Goal: Task Accomplishment & Management: Complete application form

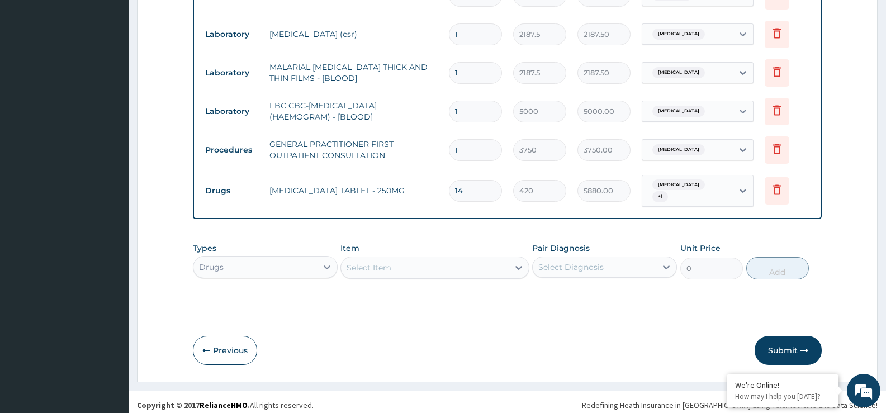
scroll to position [548, 0]
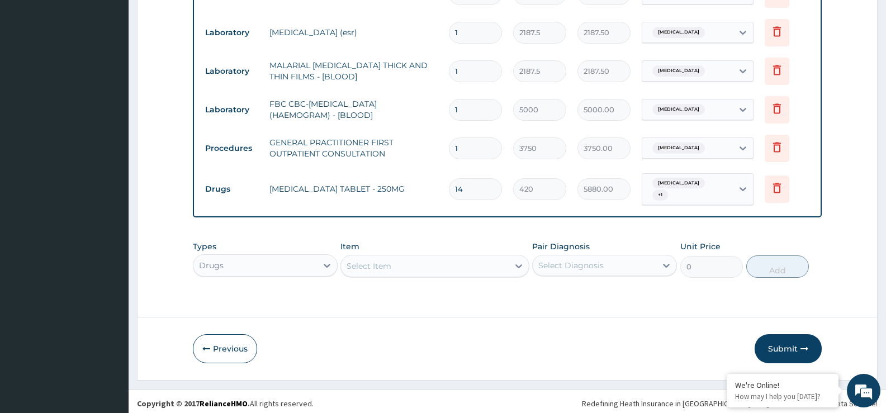
click at [414, 255] on div "Select Item" at bounding box center [434, 266] width 188 height 22
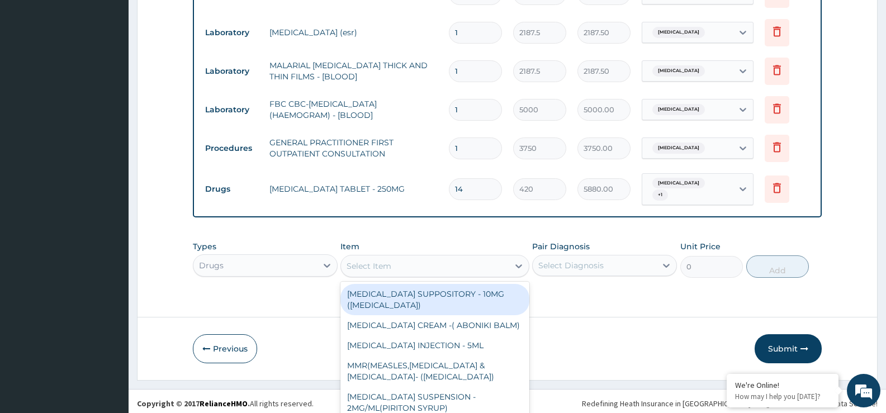
scroll to position [32, 0]
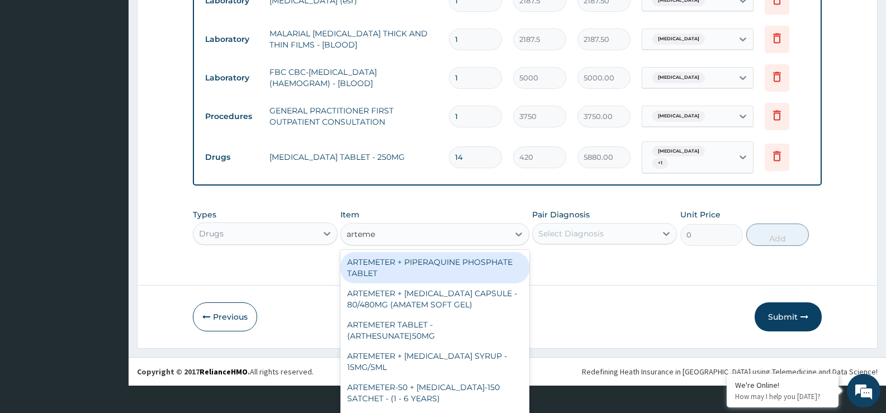
type input "artemet"
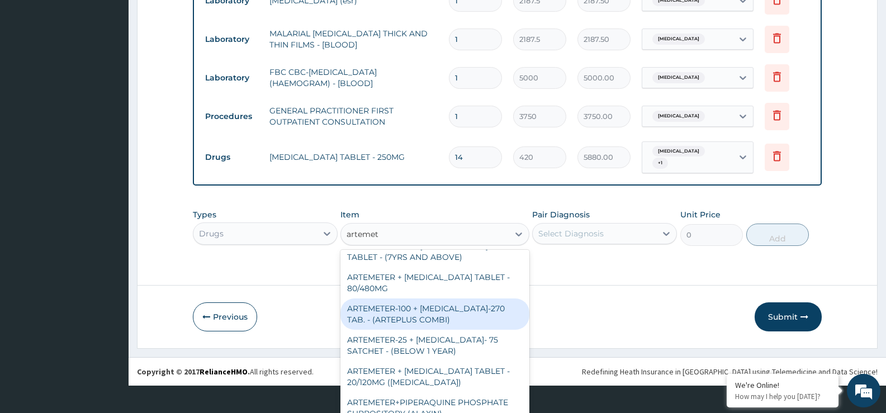
scroll to position [224, 0]
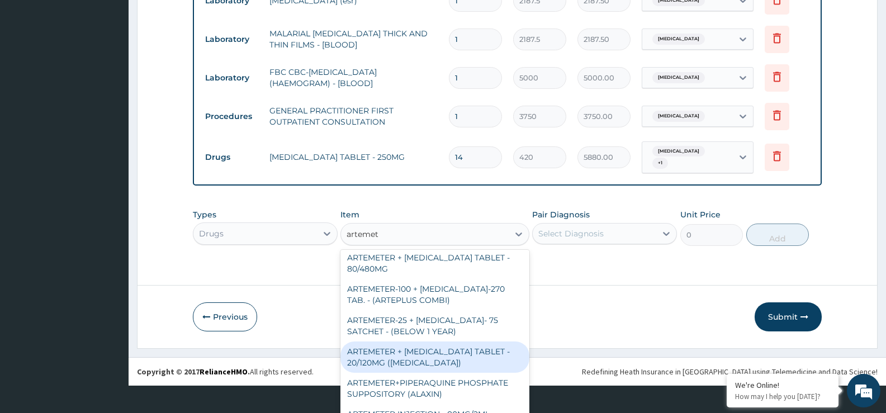
click at [446, 349] on div "ARTEMETER + LUMEFANTRINE TABLET - 20/120MG (COARTEM)" at bounding box center [434, 356] width 188 height 31
type input "210"
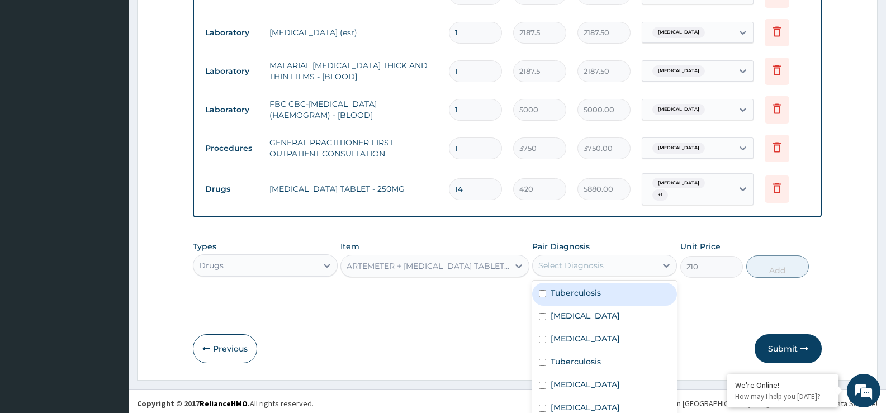
scroll to position [28, 0]
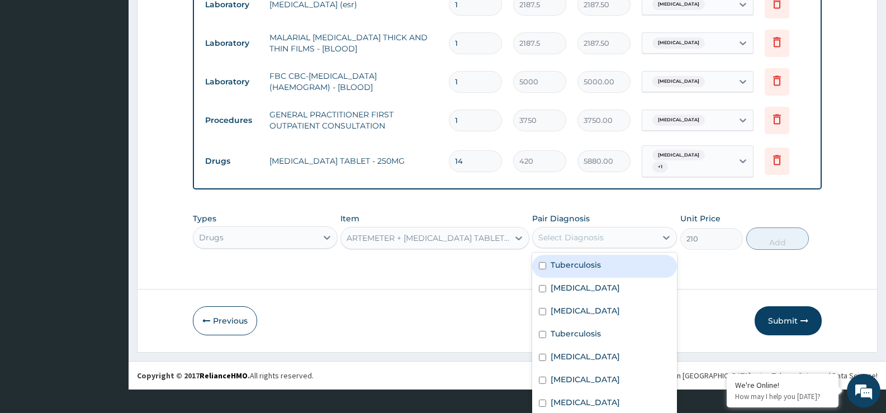
click at [616, 248] on div "option Tuberculosis, selected. option Tuberculosis focused, 1 of 7. 7 results a…" at bounding box center [604, 237] width 145 height 21
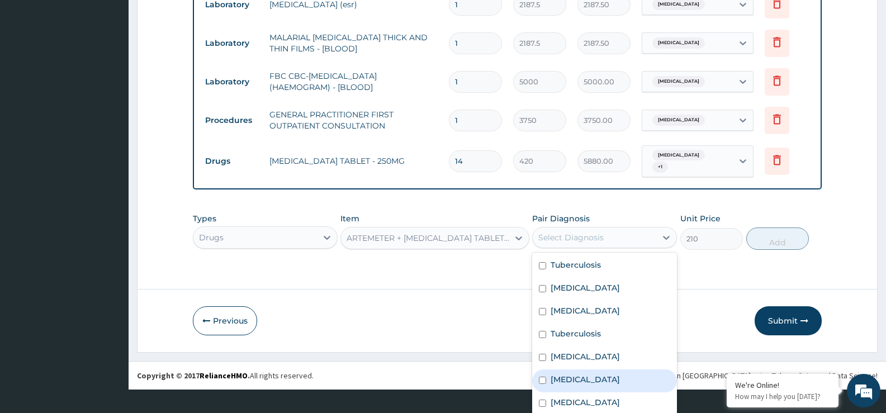
click at [610, 378] on div "Malaria" at bounding box center [604, 380] width 145 height 23
checkbox input "true"
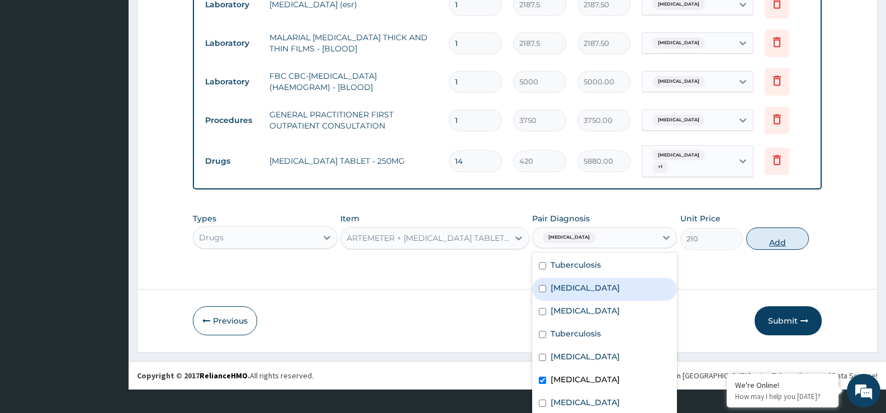
scroll to position [0, 0]
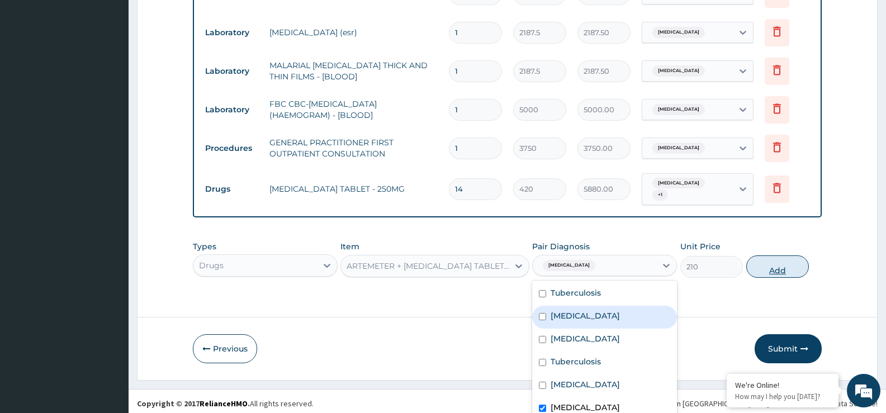
click at [771, 240] on div "Types Drugs Item ARTEMETER + LUMEFANTRINE TABLET - 20/120MG (COARTEM) Pair Diag…" at bounding box center [507, 259] width 629 height 48
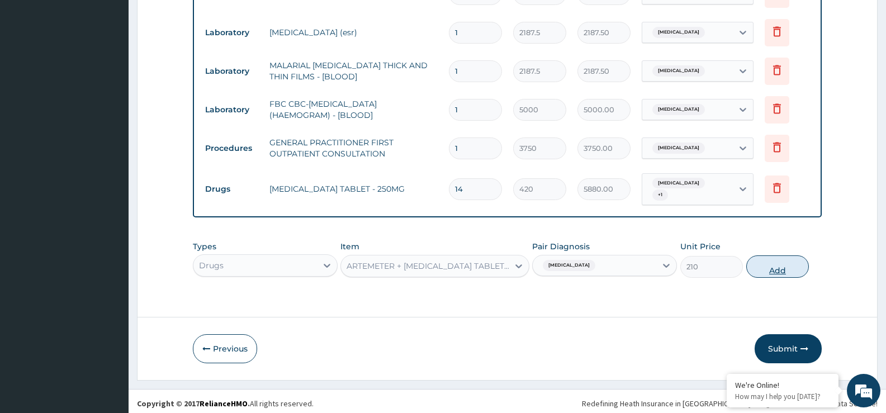
click at [766, 263] on button "Add" at bounding box center [777, 266] width 63 height 22
type input "0"
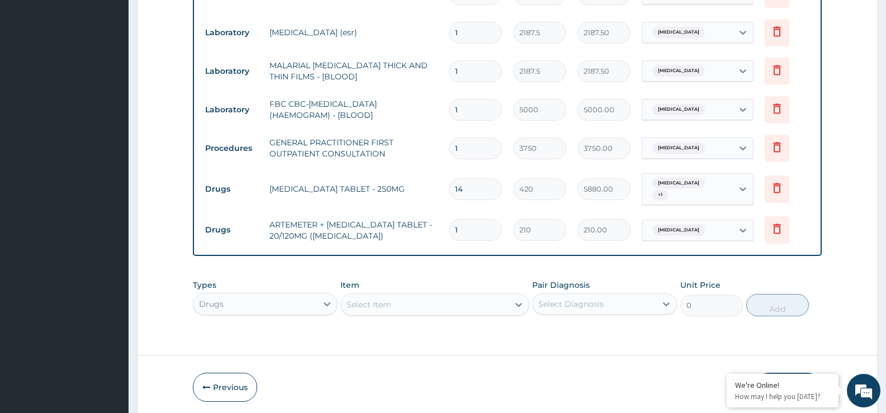
type input "12"
type input "2520.00"
type input "12"
click at [454, 296] on div "Select Item" at bounding box center [424, 305] width 167 height 18
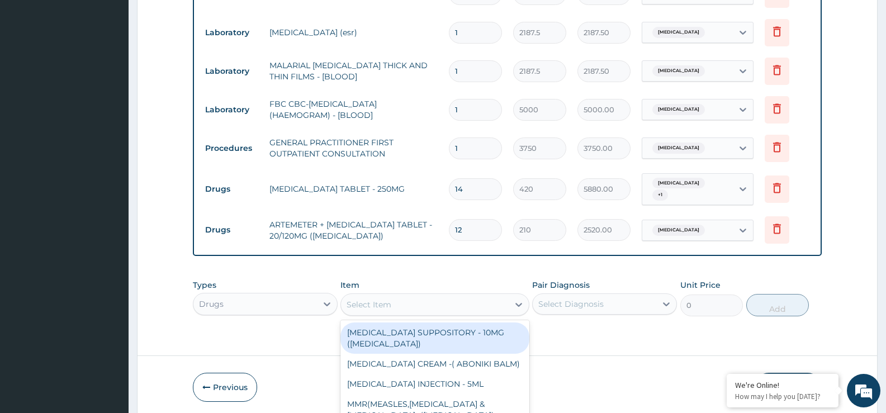
scroll to position [32, 0]
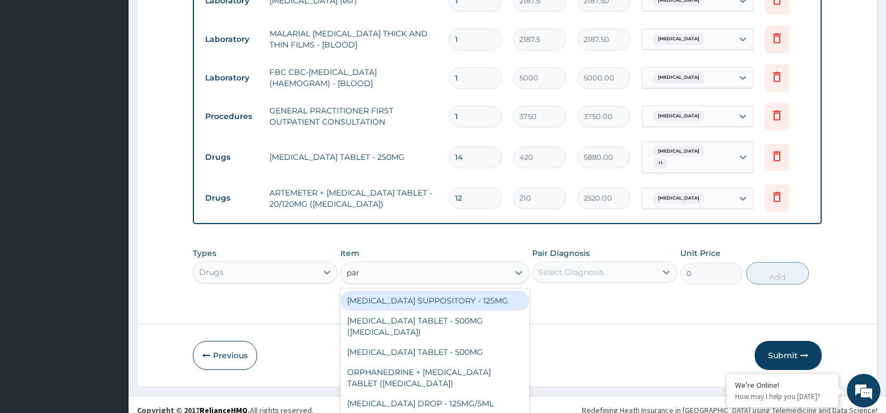
type input "para"
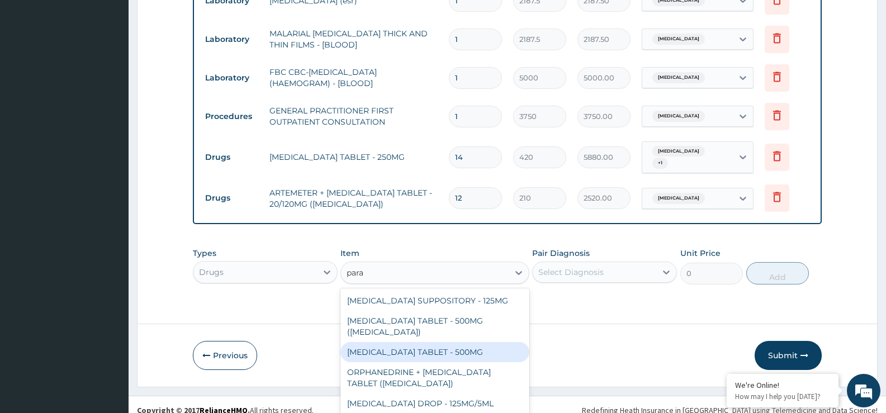
click at [471, 351] on div "PARACETAMOL TABLET - 500MG" at bounding box center [434, 352] width 188 height 20
type input "33.599999999999994"
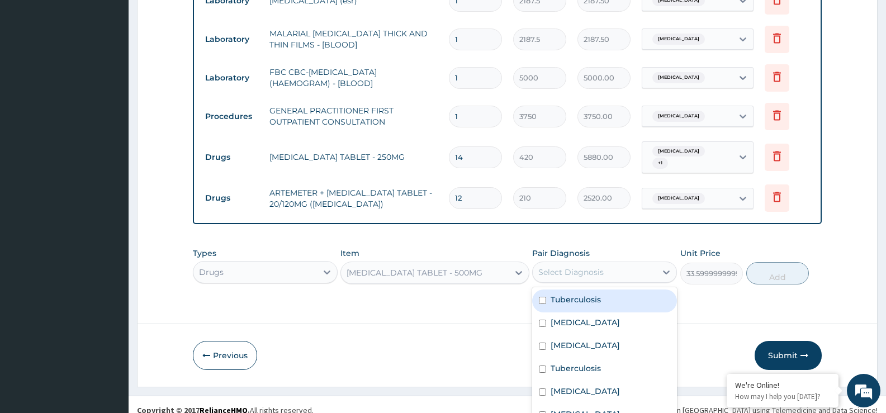
scroll to position [28, 0]
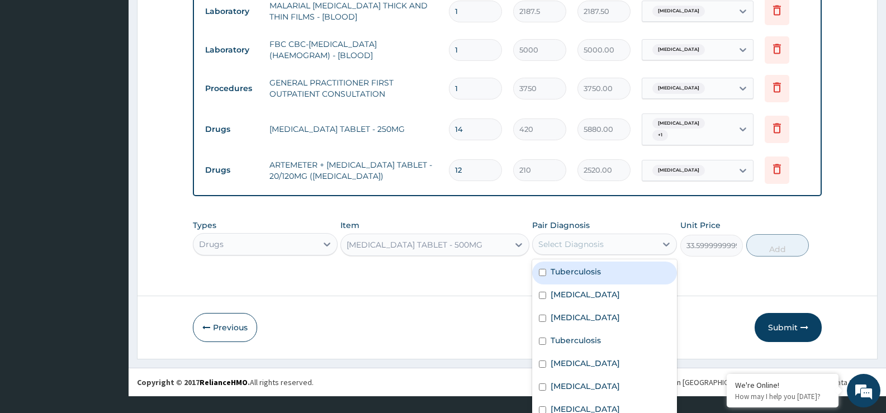
click at [596, 255] on div "option Malaria, selected. option Tuberculosis focused, 1 of 7. 7 results availa…" at bounding box center [604, 244] width 145 height 21
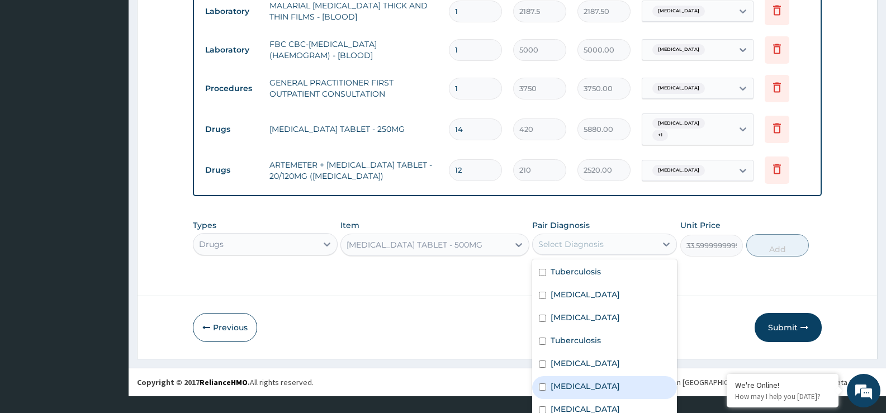
click at [602, 380] on div "Malaria" at bounding box center [604, 387] width 145 height 23
checkbox input "true"
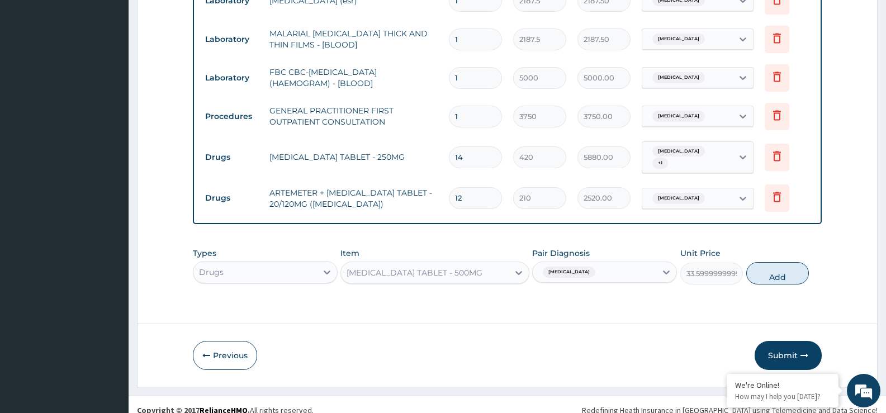
scroll to position [587, 0]
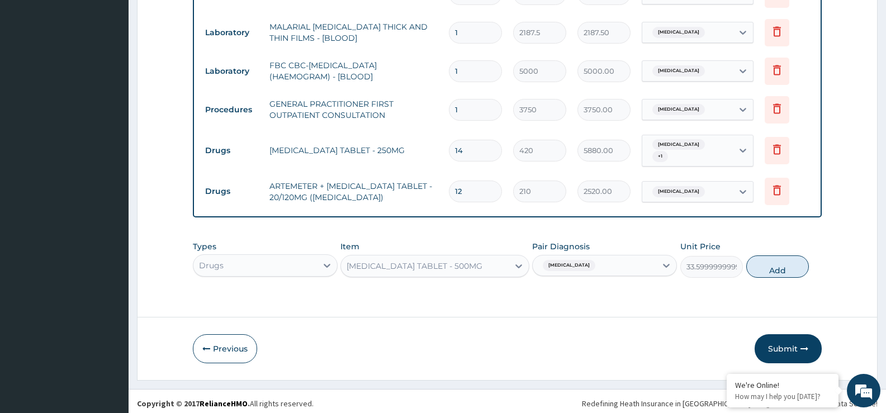
click at [758, 235] on div "Types Drugs Item PARACETAMOL TABLET - 500MG Pair Diagnosis Malaria Unit Price 3…" at bounding box center [507, 259] width 629 height 48
click at [774, 263] on button "Add" at bounding box center [777, 266] width 63 height 22
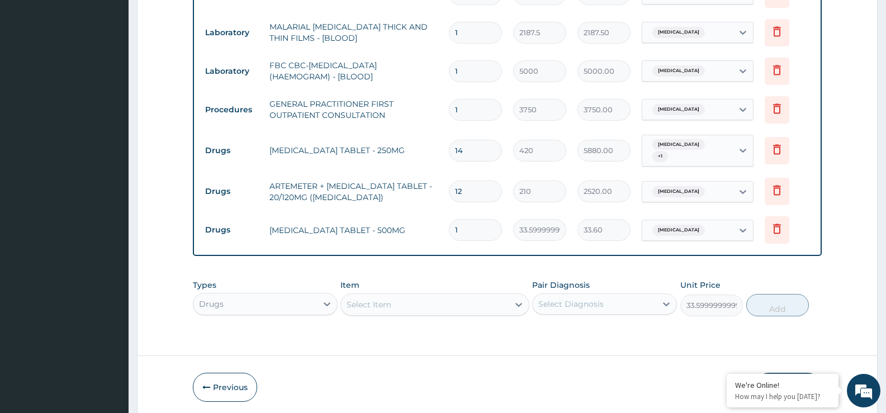
type input "0"
type input "0.00"
type input "9"
type input "302.40"
type input "9"
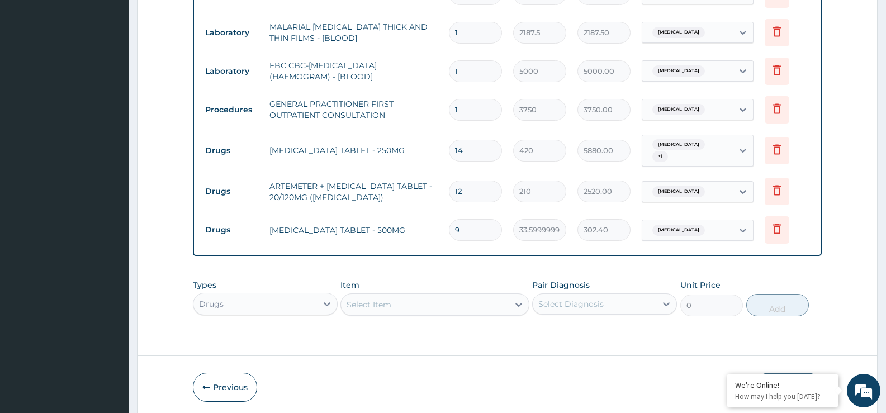
click at [419, 296] on div "Select Item" at bounding box center [424, 305] width 167 height 18
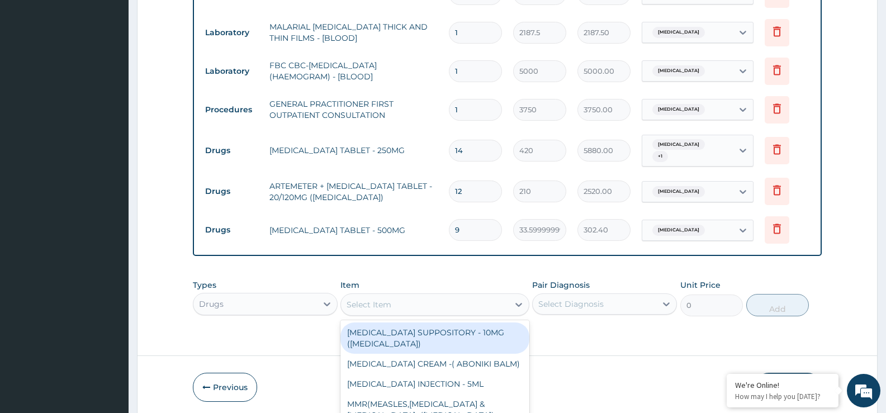
scroll to position [32, 0]
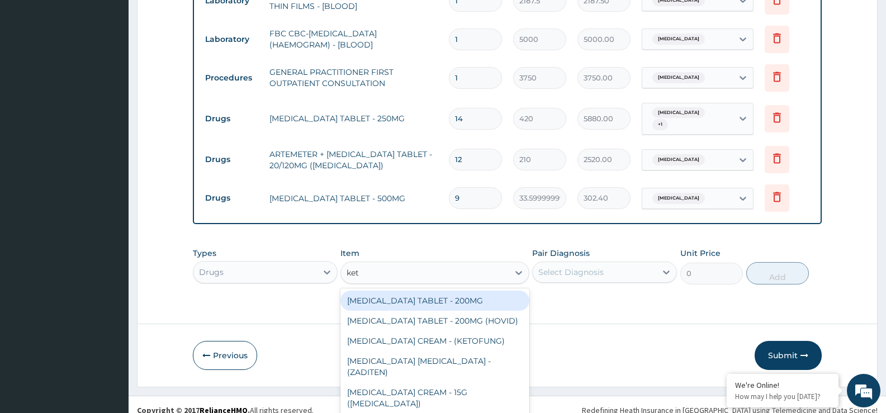
type input "keto"
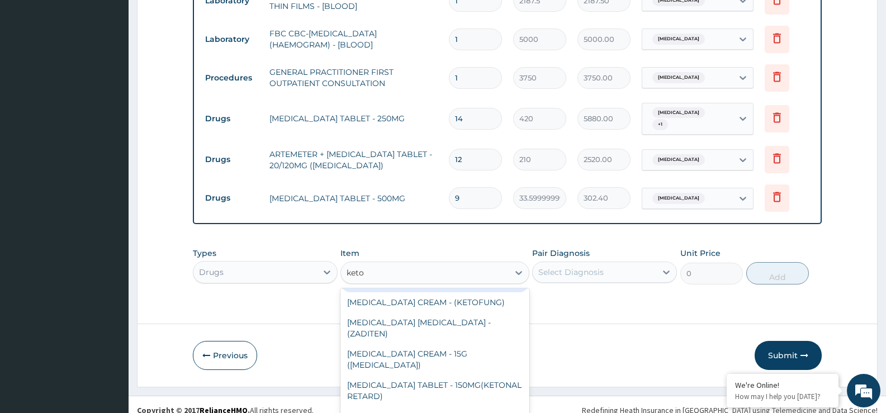
scroll to position [56, 0]
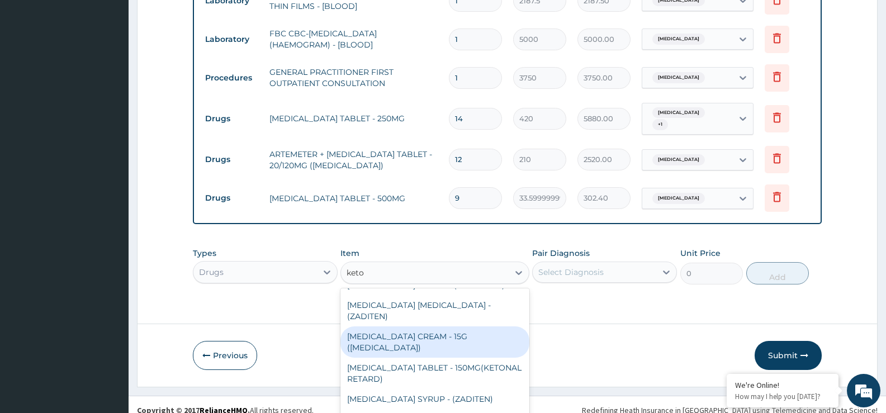
click at [459, 332] on div "KETOCONAZOLE CREAM - 15G (NIZORAL)" at bounding box center [434, 341] width 188 height 31
type input "5600"
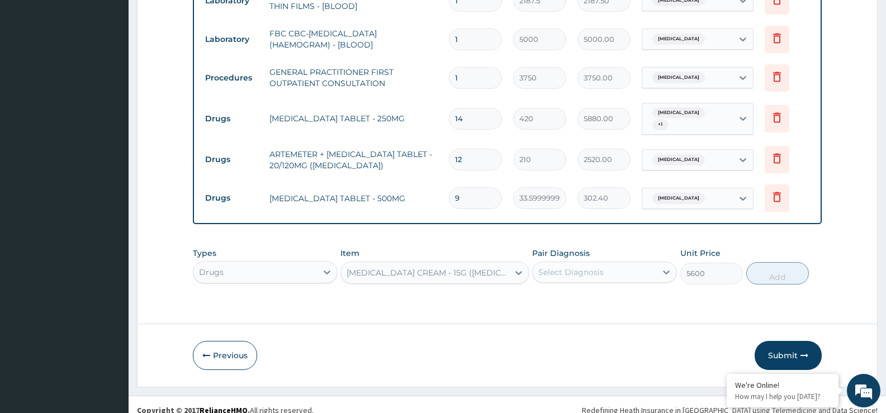
scroll to position [0, 0]
click at [613, 270] on div "Select Diagnosis" at bounding box center [604, 272] width 145 height 21
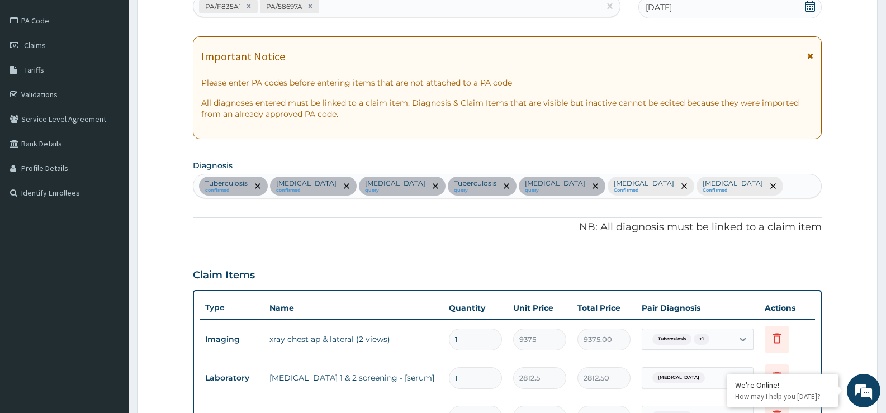
scroll to position [116, 0]
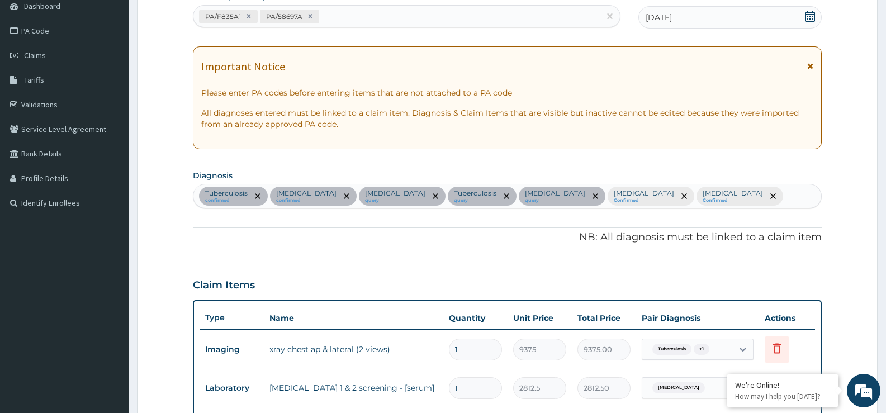
click at [771, 199] on div "Tuberculosis confirmed Chest pain confirmed Immunosuppression query Tuberculosi…" at bounding box center [507, 195] width 628 height 23
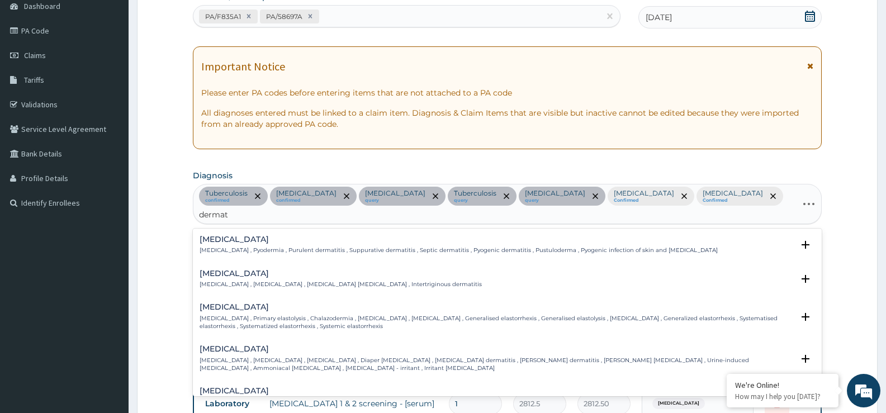
type input "dermati"
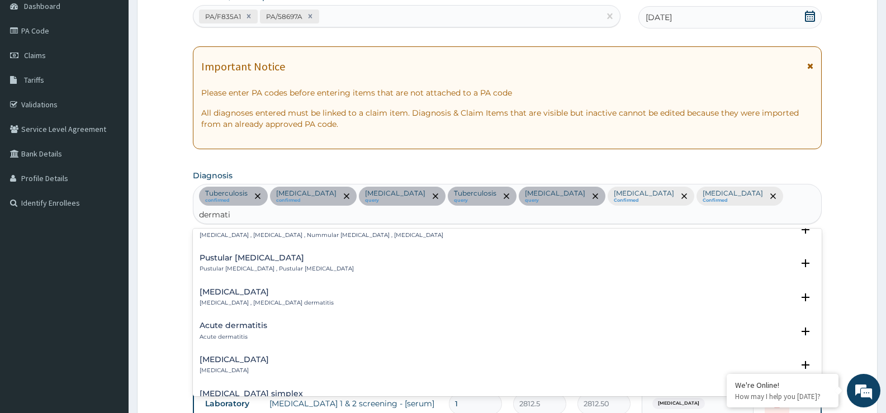
scroll to position [559, 0]
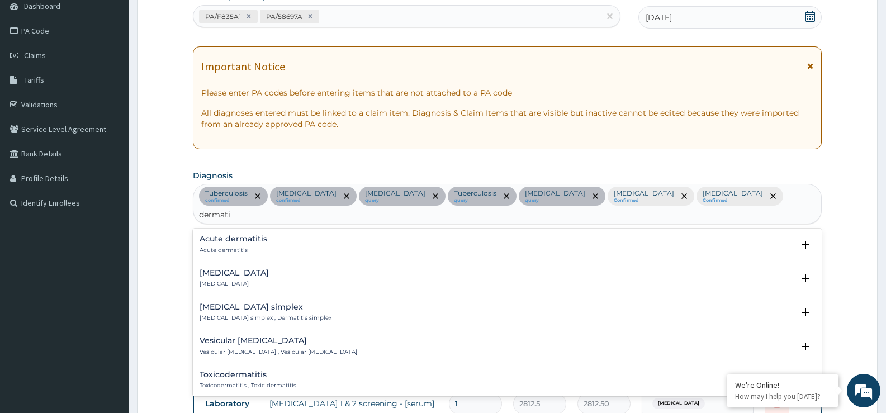
click at [243, 235] on h4 "Acute dermatitis" at bounding box center [233, 239] width 68 height 8
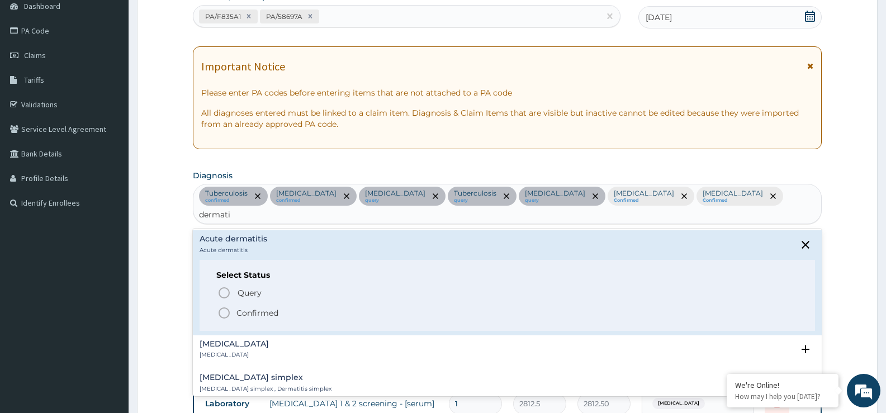
click at [249, 307] on p "Confirmed" at bounding box center [257, 312] width 42 height 11
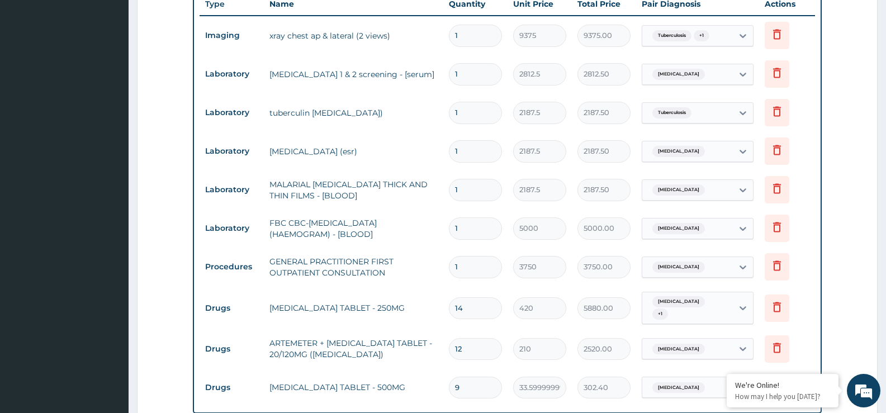
scroll to position [619, 0]
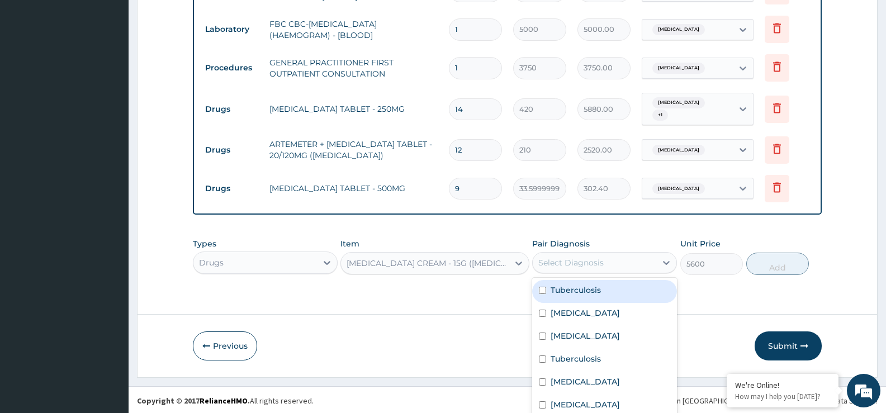
drag, startPoint x: 589, startPoint y: 270, endPoint x: 589, endPoint y: 290, distance: 19.6
click at [589, 273] on div "option Malaria, selected. option Tuberculosis focused, 1 of 8. 8 results availa…" at bounding box center [604, 262] width 145 height 21
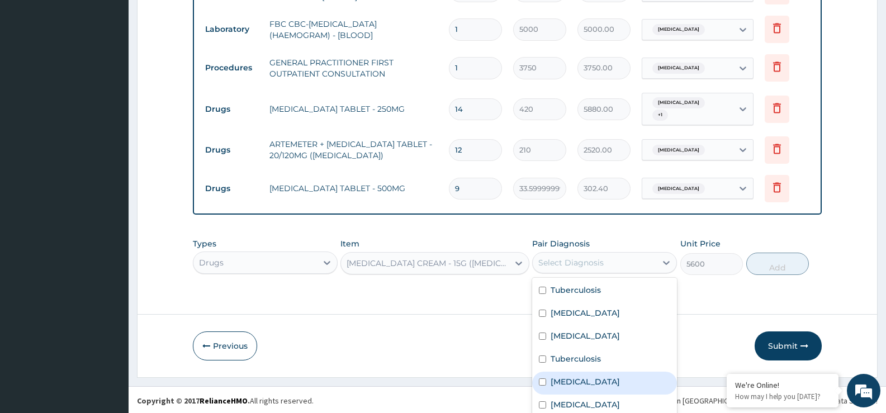
scroll to position [20, 0]
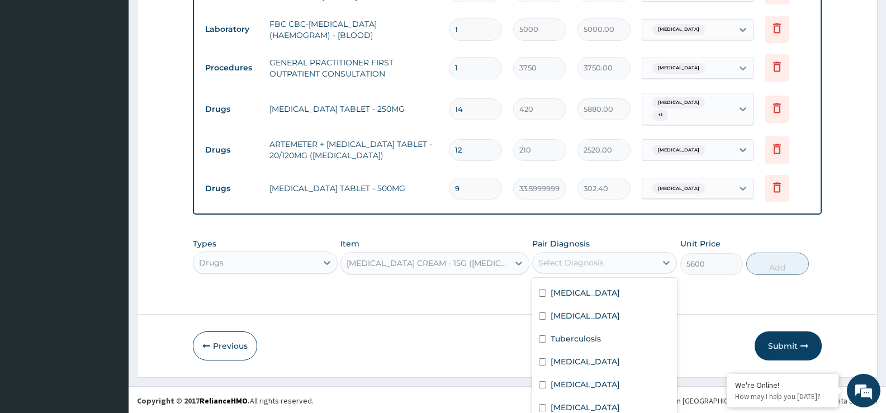
checkbox input "true"
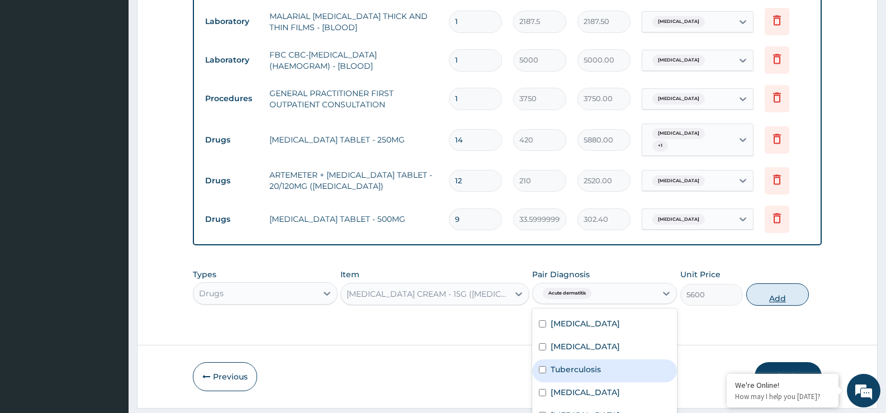
scroll to position [625, 0]
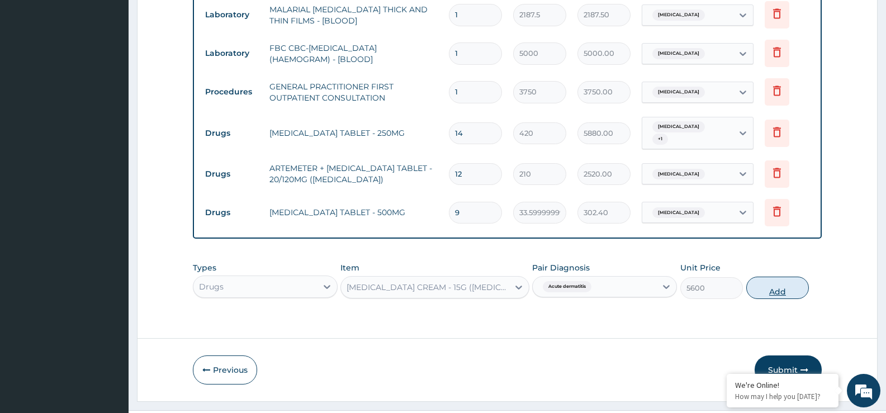
click at [797, 277] on button "Add" at bounding box center [777, 288] width 63 height 22
type input "0"
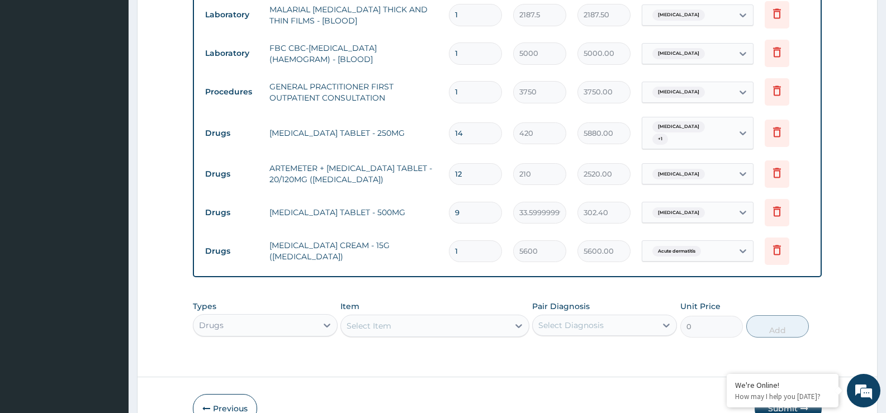
click at [407, 317] on div "Select Item" at bounding box center [424, 326] width 167 height 18
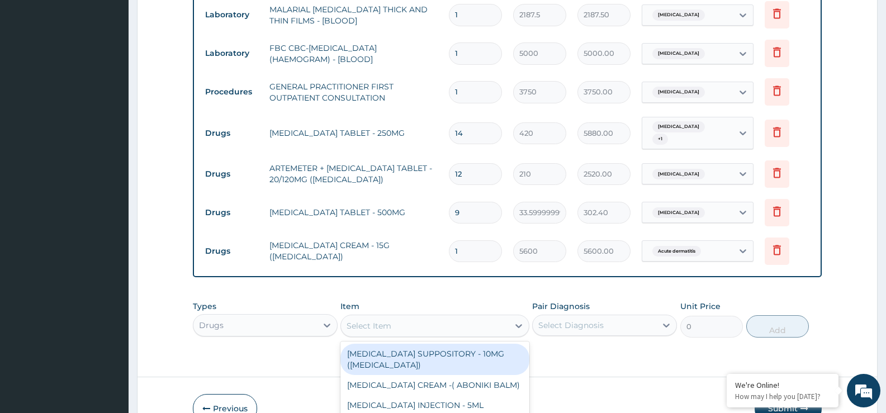
scroll to position [32, 0]
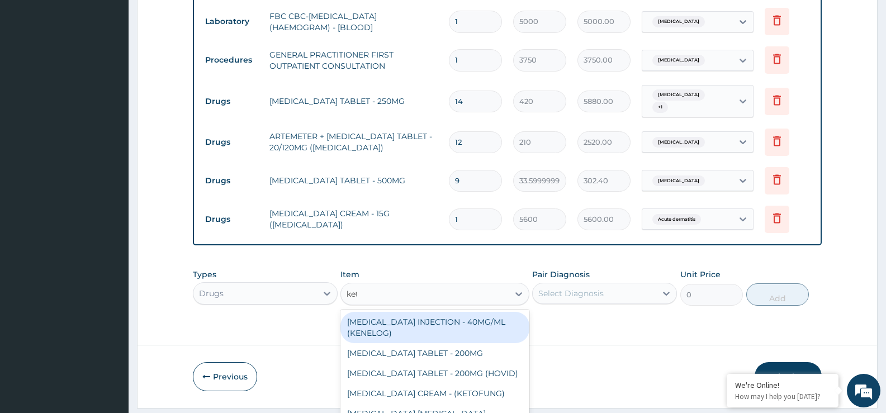
type input "keto"
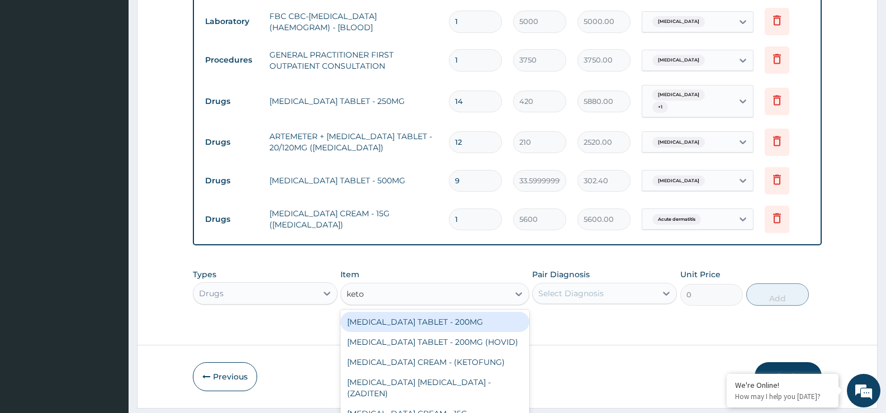
click at [455, 312] on div "KETOCONAZOLE TABLET - 200MG" at bounding box center [434, 322] width 188 height 20
type input "81.19999999999999"
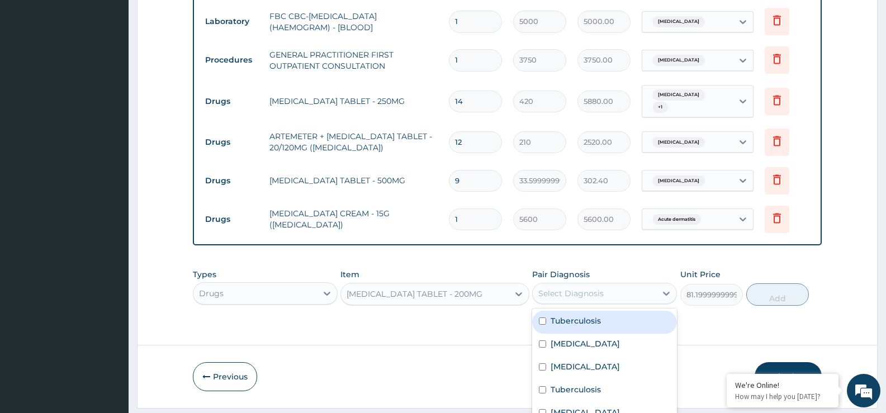
click at [602, 283] on div "option Acute dermatitis, selected. option Tuberculosis focused, 1 of 8. 8 resul…" at bounding box center [604, 293] width 145 height 21
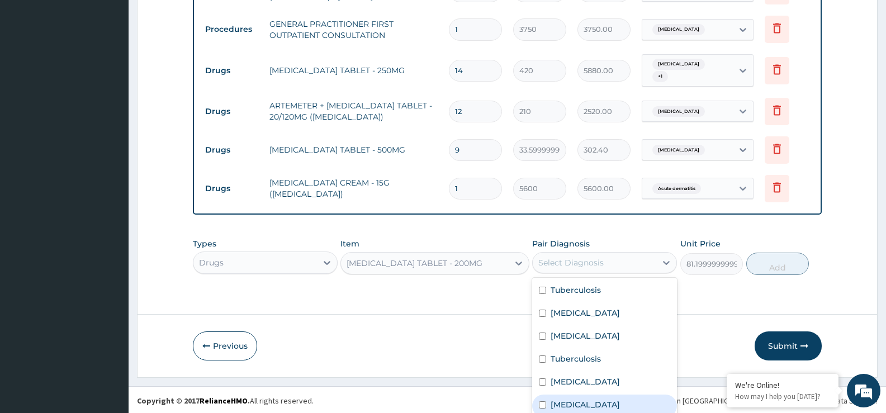
scroll to position [20, 0]
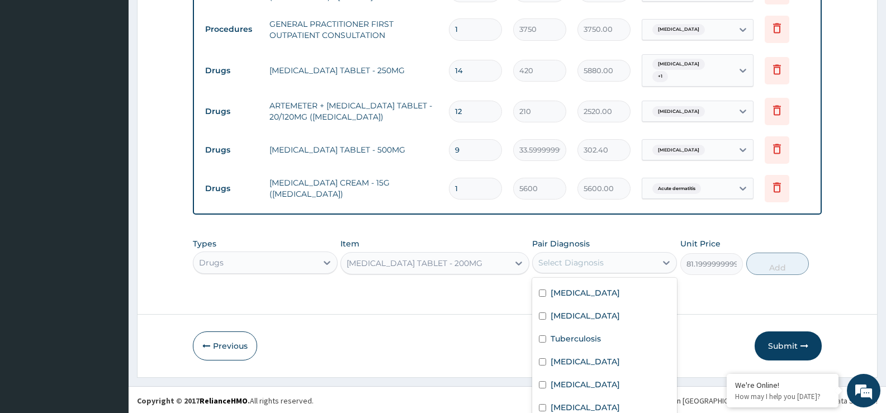
checkbox input "true"
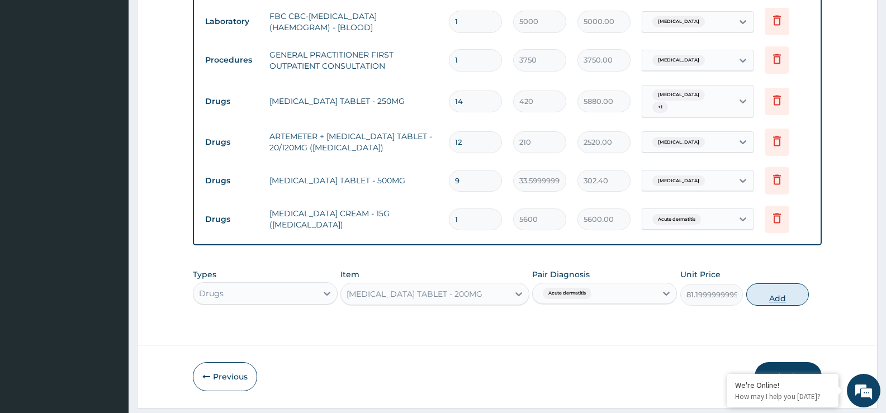
scroll to position [664, 0]
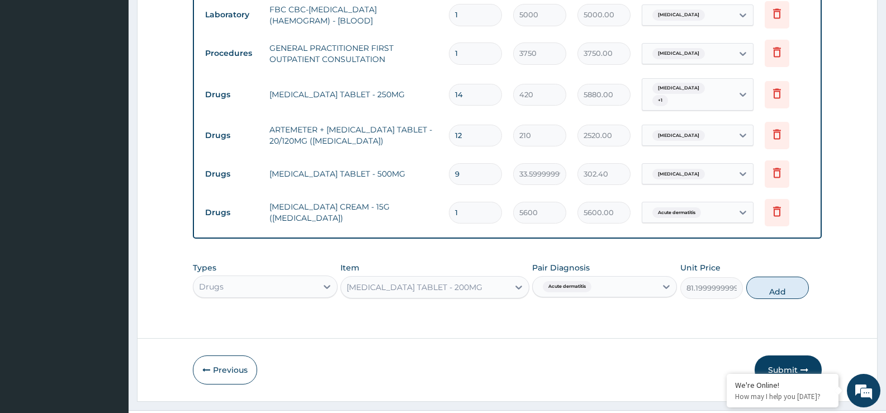
drag, startPoint x: 777, startPoint y: 235, endPoint x: 768, endPoint y: 238, distance: 10.1
click at [777, 256] on div "Types Drugs Item KETOCONAZOLE TABLET - 200MG Pair Diagnosis Acute dermatitis Un…" at bounding box center [507, 280] width 629 height 48
click at [471, 202] on input "1" at bounding box center [475, 213] width 53 height 22
type input "0.00"
type input "9"
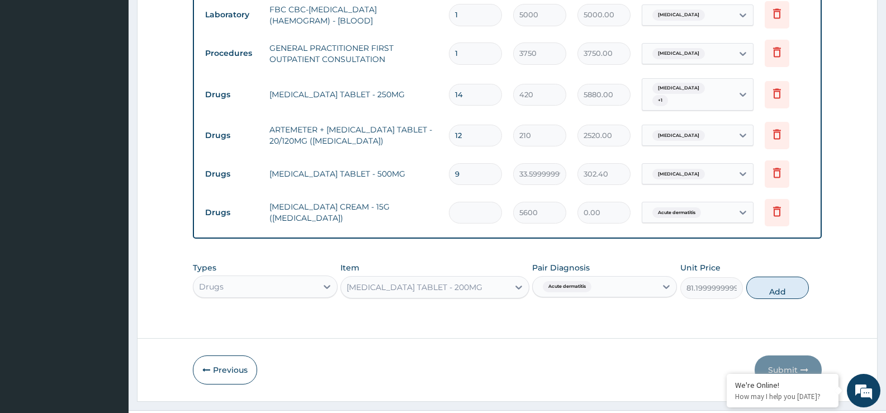
type input "50400.00"
type input "0.00"
type input "1"
type input "5600.00"
click at [777, 277] on button "Add" at bounding box center [777, 288] width 63 height 22
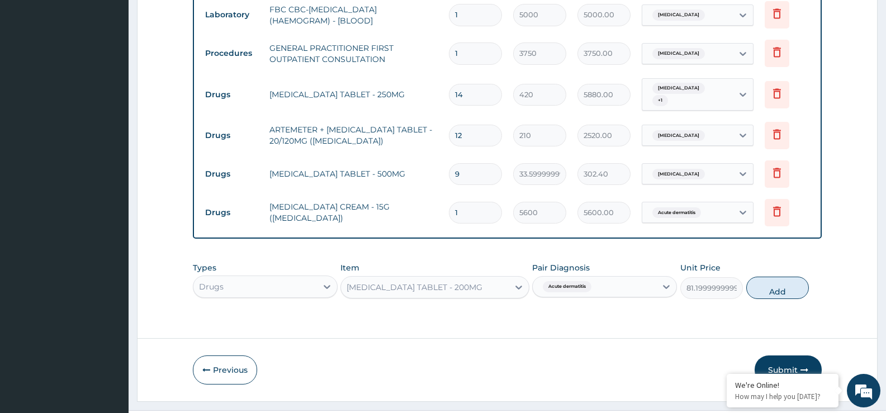
type input "0"
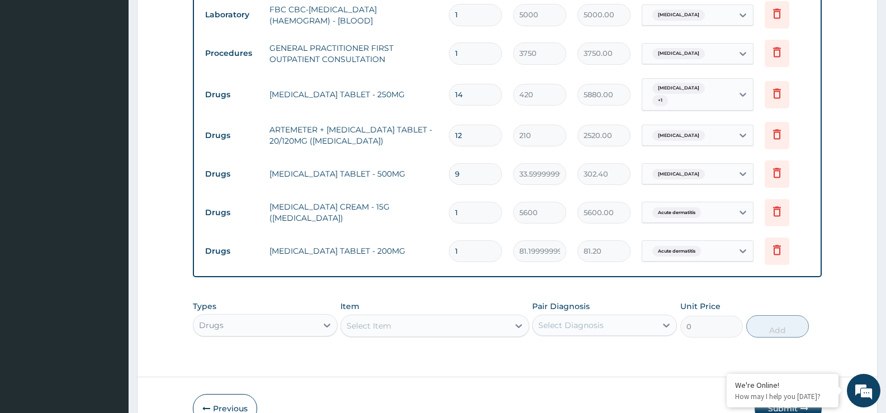
type input "0.00"
type input "7"
type input "568.40"
type input "7"
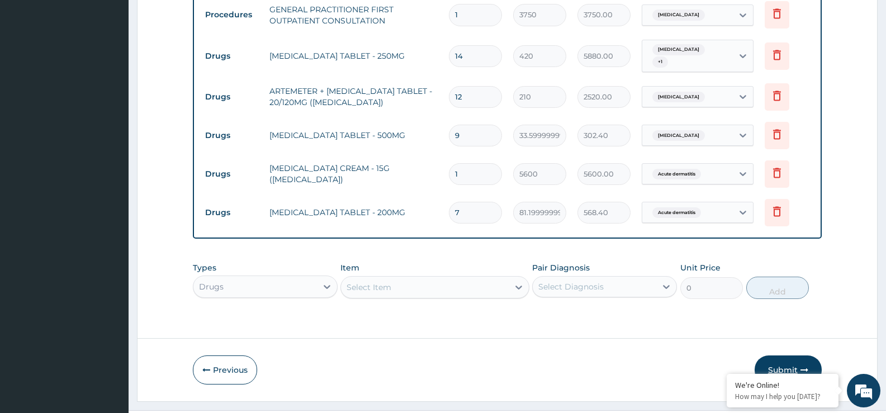
click at [802, 366] on icon "button" at bounding box center [804, 370] width 8 height 8
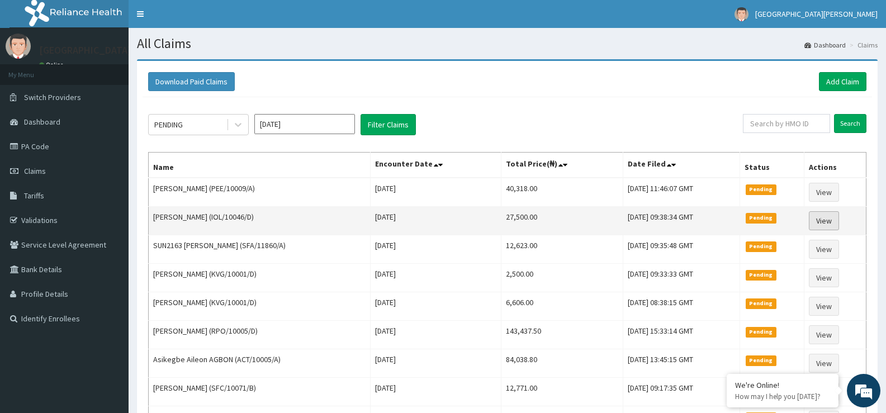
click at [828, 222] on link "View" at bounding box center [824, 220] width 30 height 19
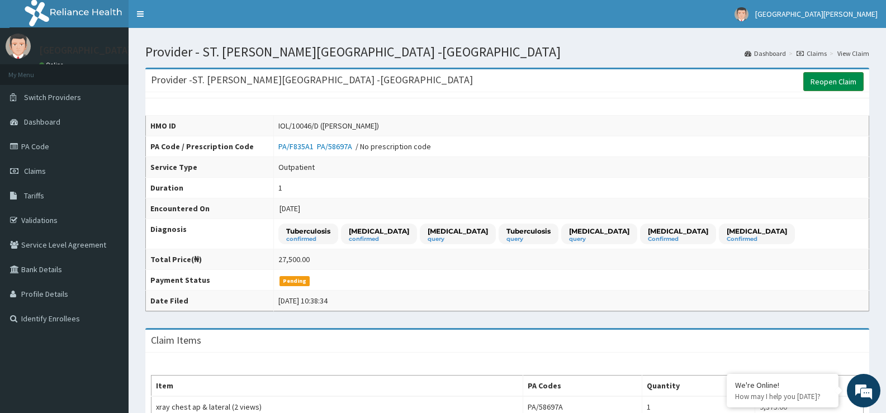
click at [824, 86] on link "Reopen Claim" at bounding box center [833, 81] width 60 height 19
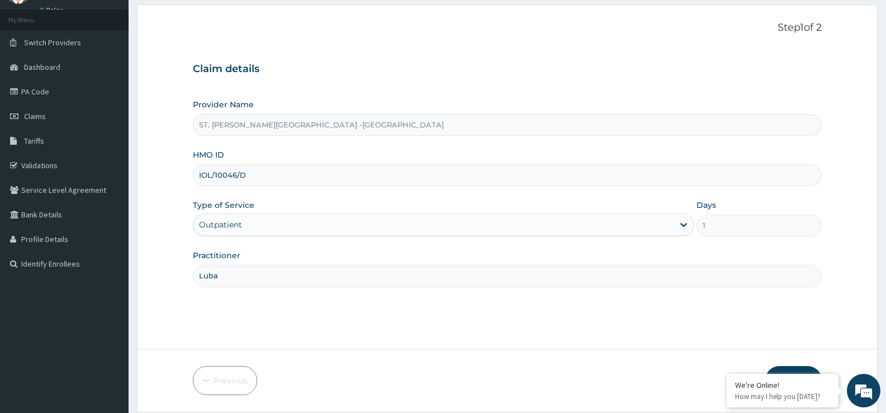
scroll to position [91, 0]
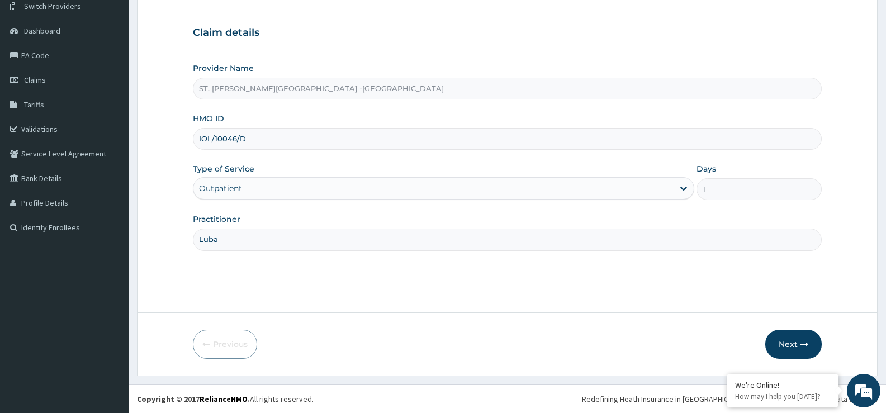
click at [781, 335] on button "Next" at bounding box center [793, 344] width 56 height 29
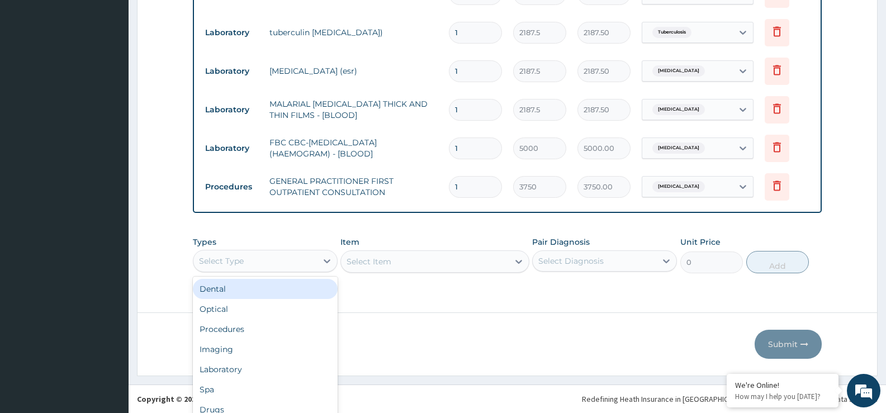
scroll to position [31, 0]
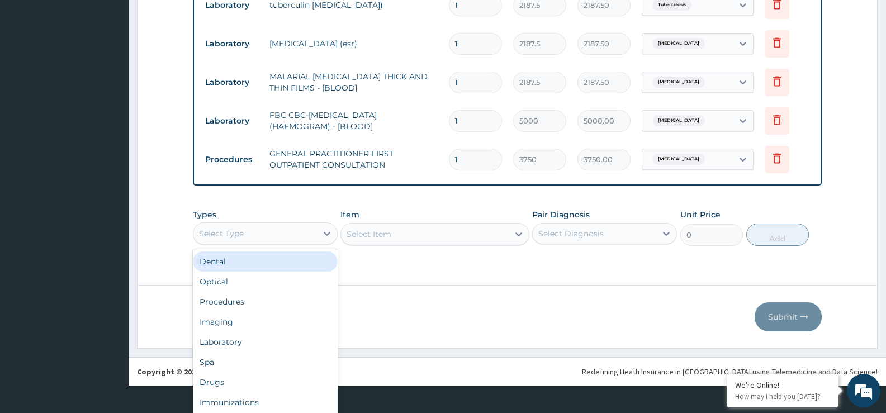
click at [239, 245] on div "option Dental focused, 1 of 10. 10 results available. Use Up and Down to choose…" at bounding box center [265, 233] width 145 height 22
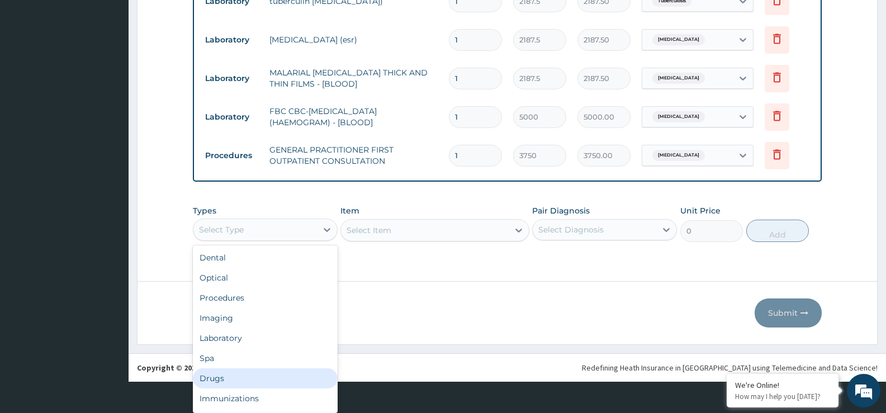
click at [266, 375] on div "Drugs" at bounding box center [265, 378] width 145 height 20
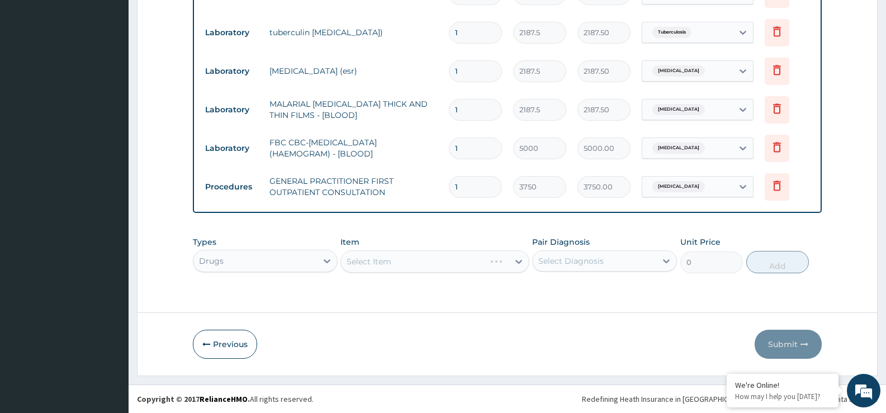
scroll to position [0, 0]
click at [405, 258] on div "Select Item" at bounding box center [434, 261] width 188 height 22
drag, startPoint x: 577, startPoint y: 244, endPoint x: 581, endPoint y: 258, distance: 14.0
click at [577, 245] on label "Pair Diagnosis" at bounding box center [561, 241] width 58 height 11
click at [582, 258] on div "Select Diagnosis" at bounding box center [604, 260] width 145 height 21
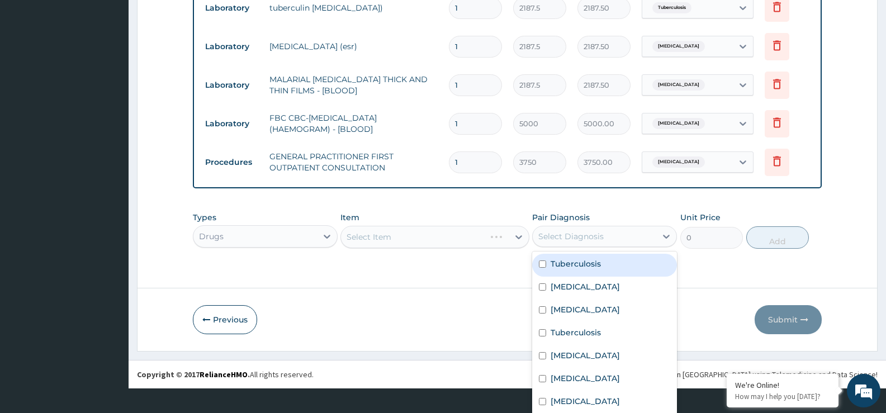
scroll to position [28, 0]
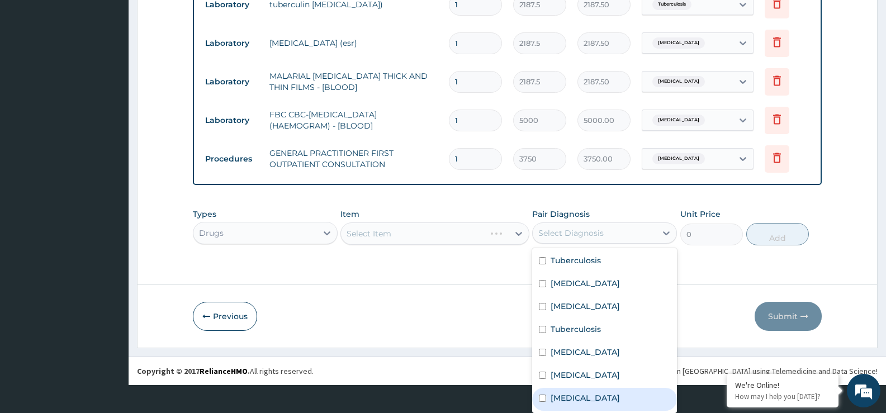
click at [560, 398] on label "Sepsis" at bounding box center [584, 397] width 69 height 11
checkbox input "true"
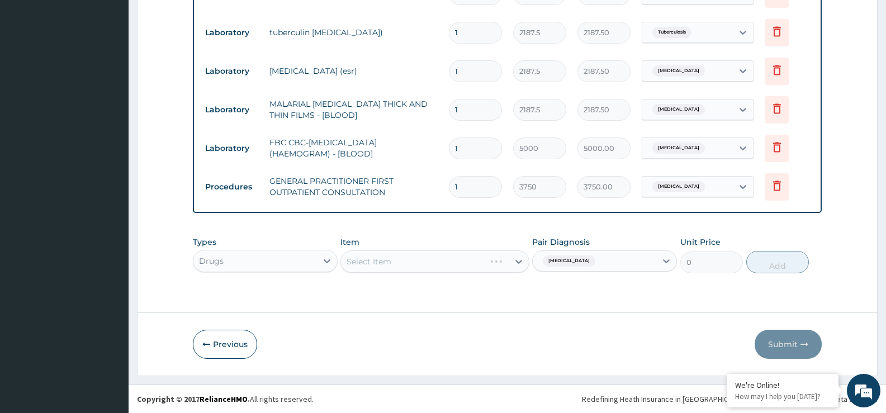
scroll to position [0, 0]
click at [438, 260] on div "Select Item" at bounding box center [434, 261] width 188 height 22
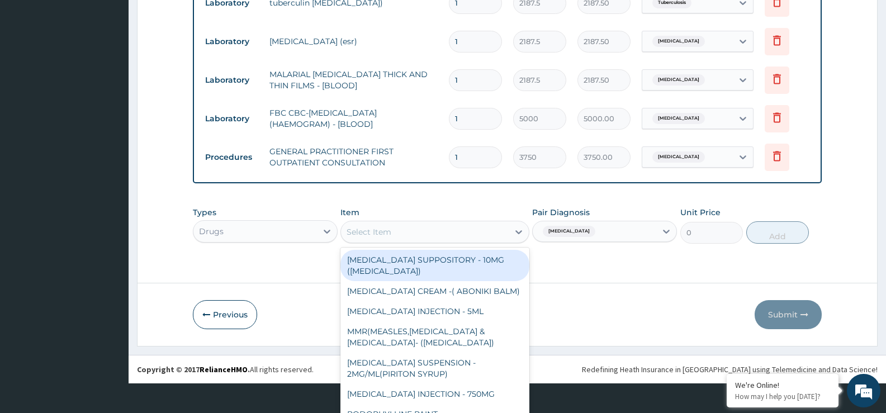
scroll to position [32, 0]
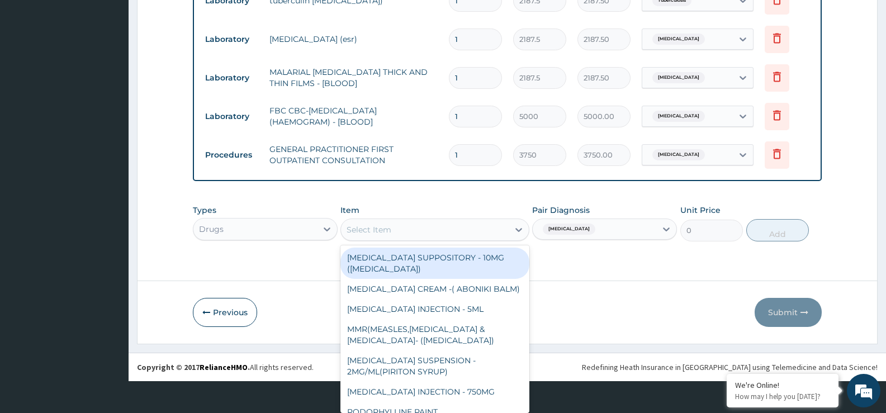
type input "f"
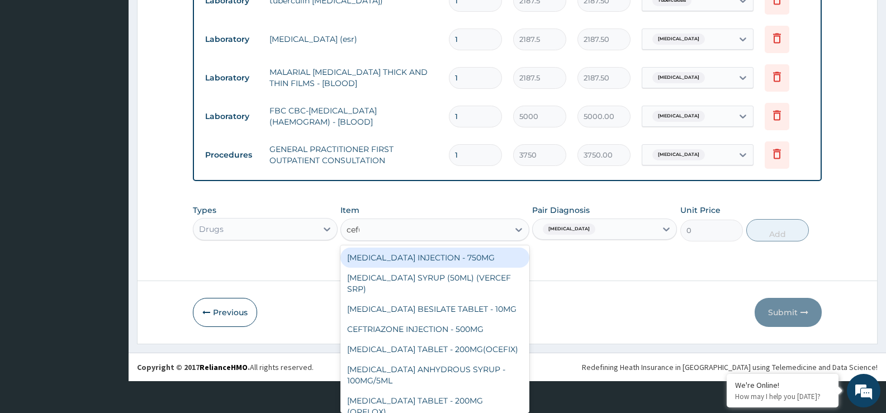
scroll to position [12, 0]
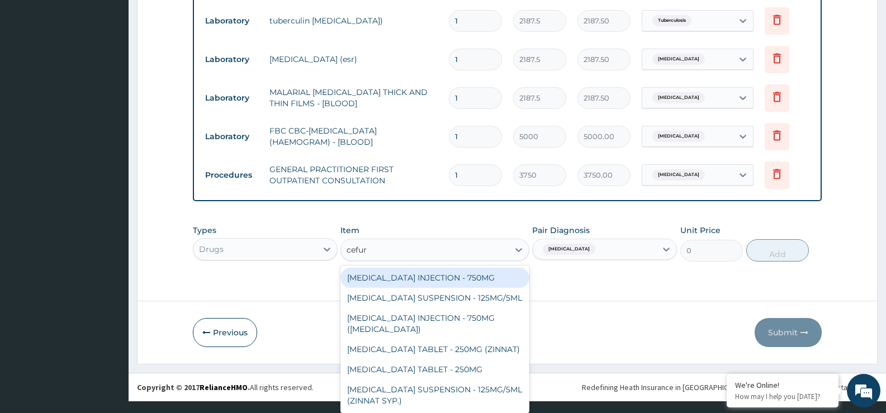
type input "cefuro"
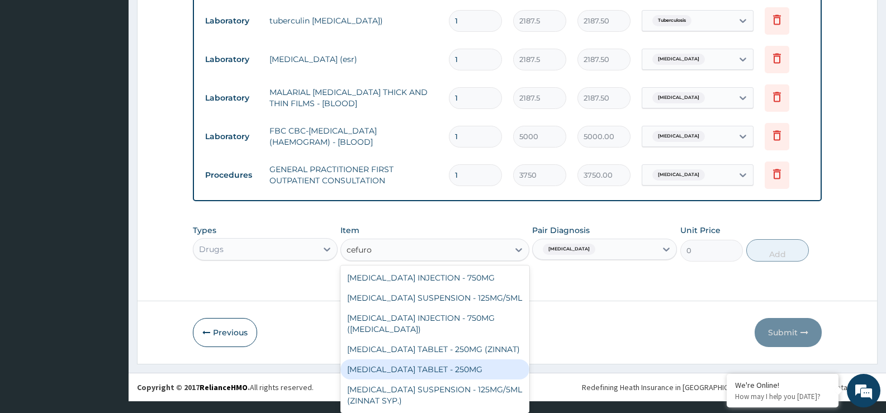
click at [465, 365] on div "CEFUROXIME TABLET - 250MG" at bounding box center [434, 369] width 188 height 20
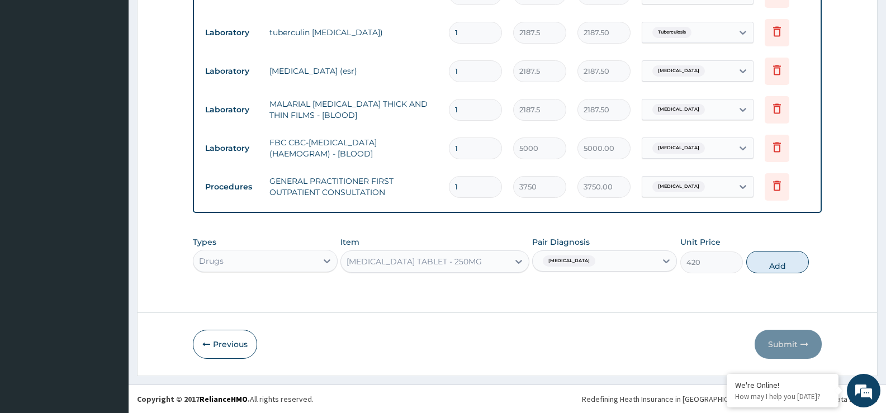
scroll to position [0, 0]
click at [776, 257] on button "Add" at bounding box center [777, 262] width 63 height 22
type input "0"
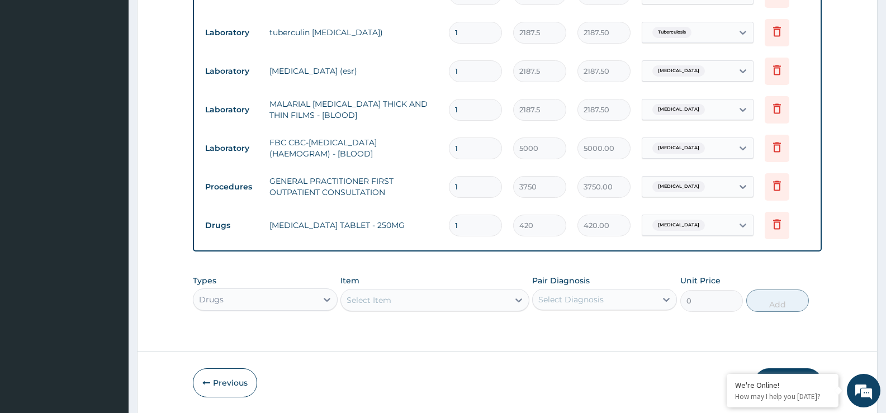
type input "14"
type input "5880.00"
type input "14"
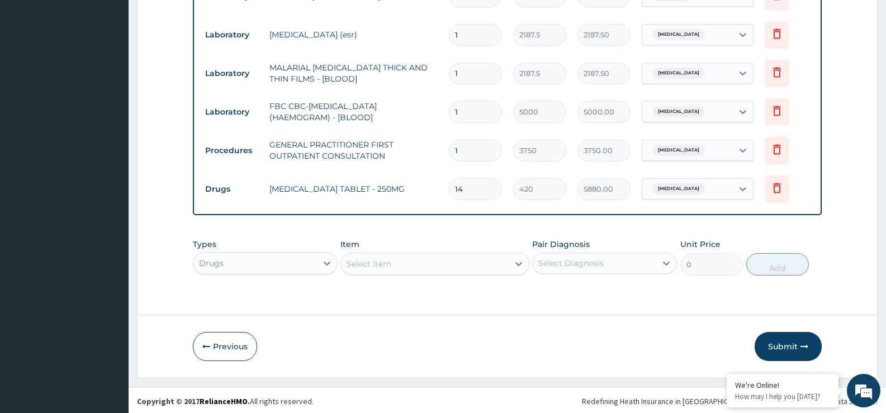
scroll to position [548, 0]
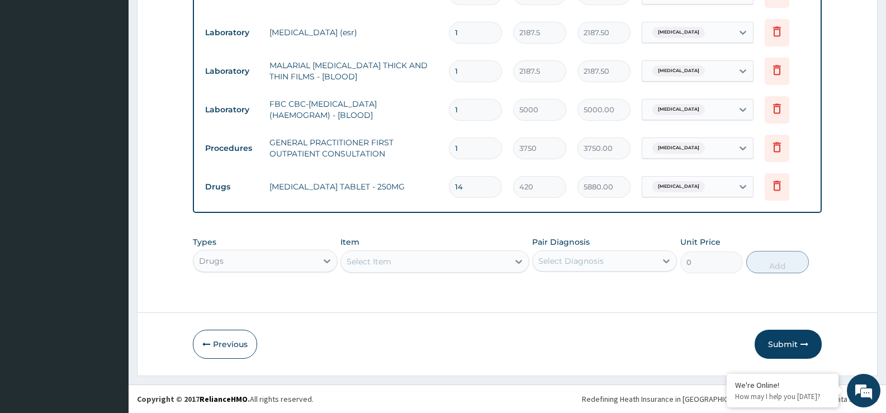
click at [408, 267] on div "Types Drugs Item Select Item Pair Diagnosis Select Diagnosis Unit Price 0 Add" at bounding box center [507, 255] width 629 height 48
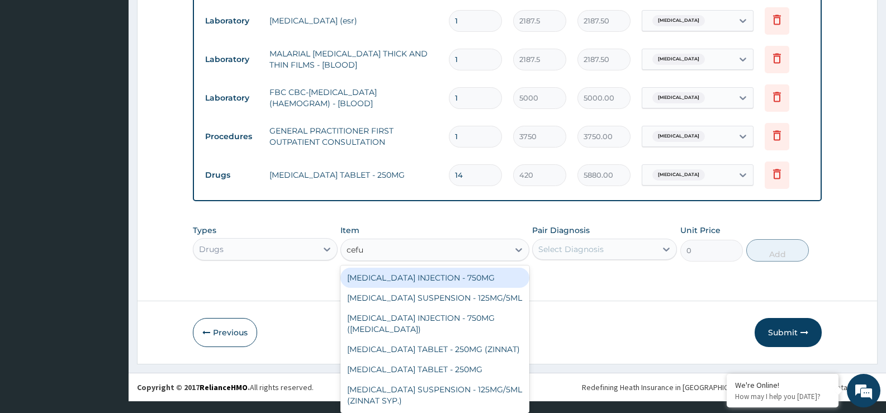
scroll to position [12, 0]
type input "cefuro"
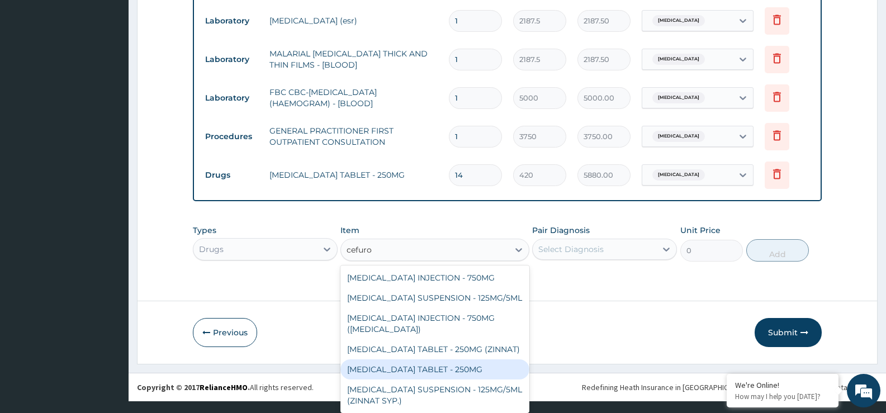
click at [398, 374] on div "CEFUROXIME TABLET - 250MG" at bounding box center [434, 369] width 188 height 20
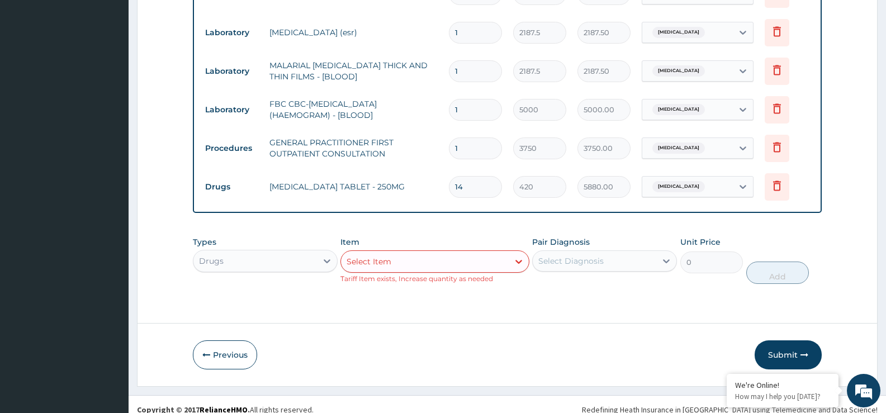
scroll to position [0, 0]
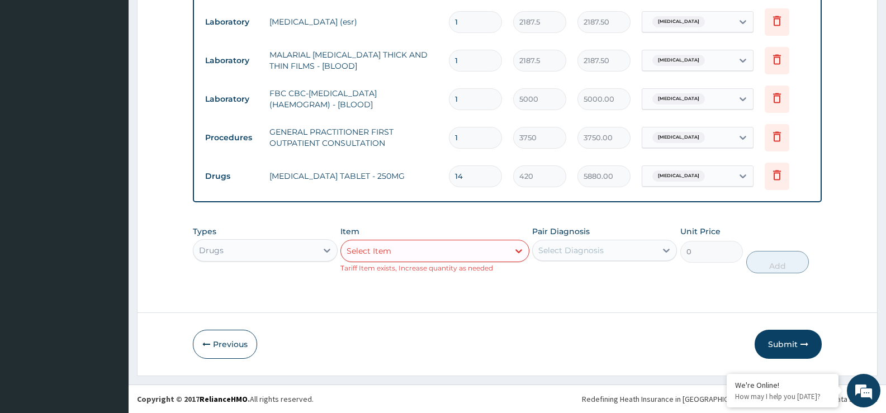
click at [494, 249] on div "Select Item" at bounding box center [424, 251] width 167 height 18
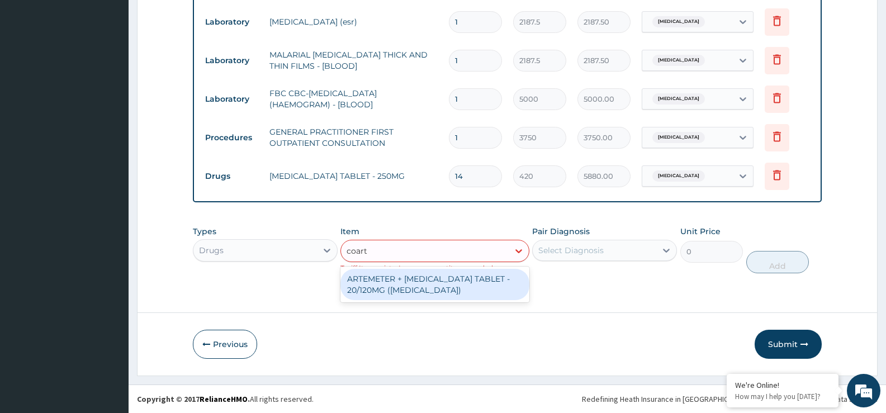
type input "coarte"
click at [468, 293] on div "ARTEMETER + LUMEFANTRINE TABLET - 20/120MG (COARTEM)" at bounding box center [434, 284] width 188 height 31
type input "210"
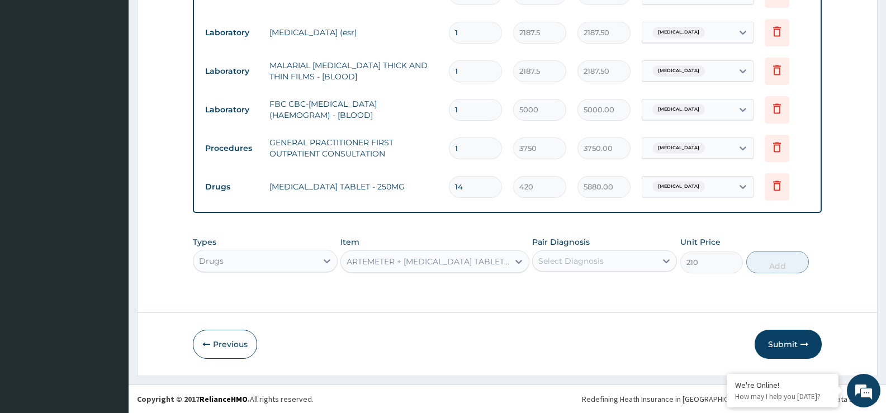
scroll to position [28, 0]
click at [576, 265] on div "Select Diagnosis" at bounding box center [604, 260] width 145 height 21
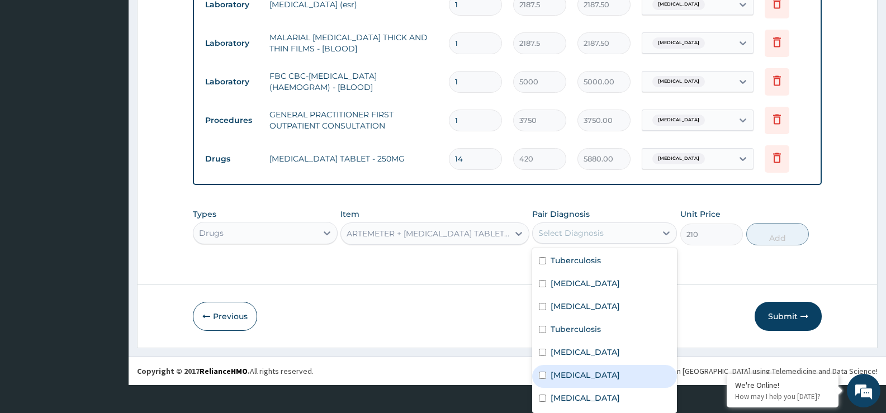
click at [582, 381] on div "Malaria" at bounding box center [604, 376] width 145 height 23
checkbox input "true"
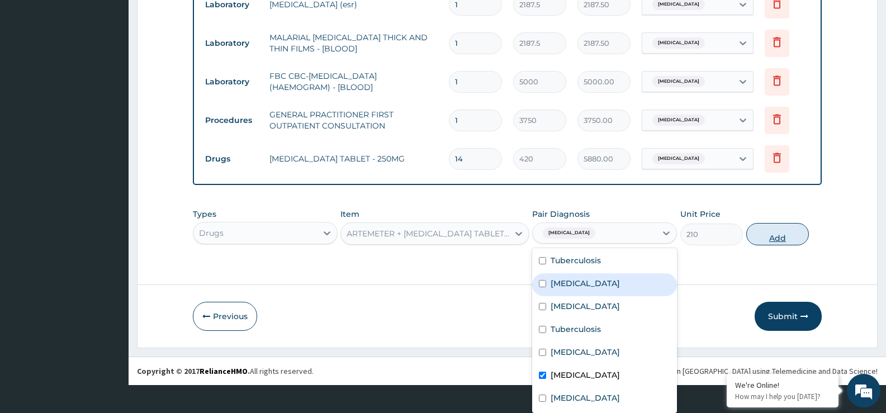
scroll to position [0, 0]
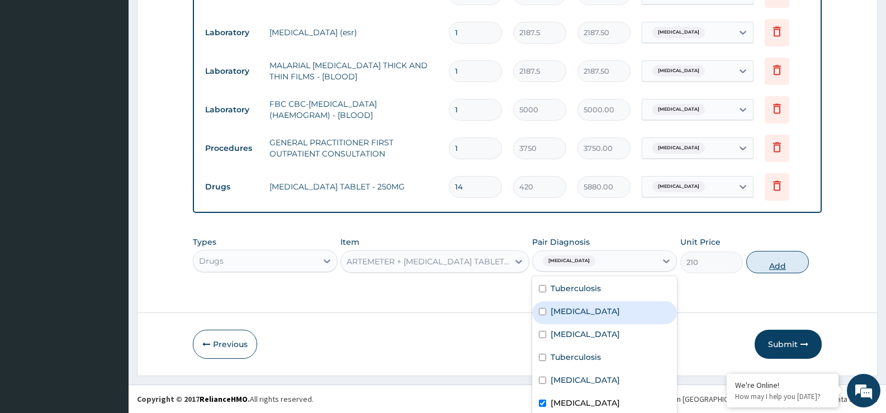
click at [777, 237] on div "Types Drugs Item ARTEMETER + LUMEFANTRINE TABLET - 20/120MG (COARTEM) Pair Diag…" at bounding box center [507, 255] width 629 height 48
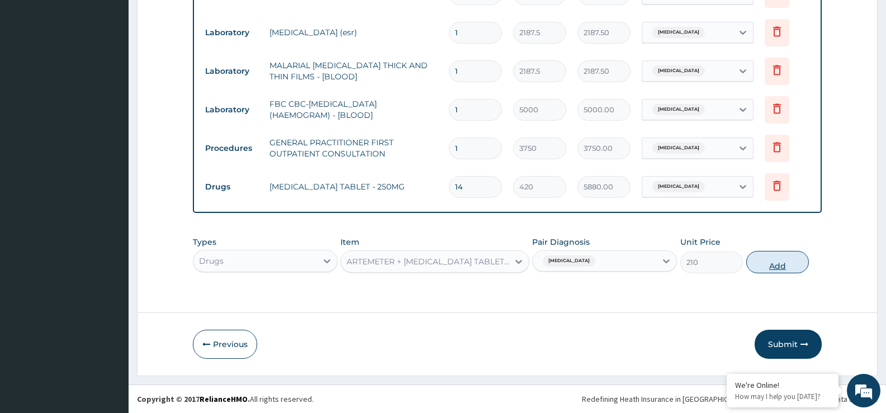
click at [771, 263] on button "Add" at bounding box center [777, 262] width 63 height 22
type input "0"
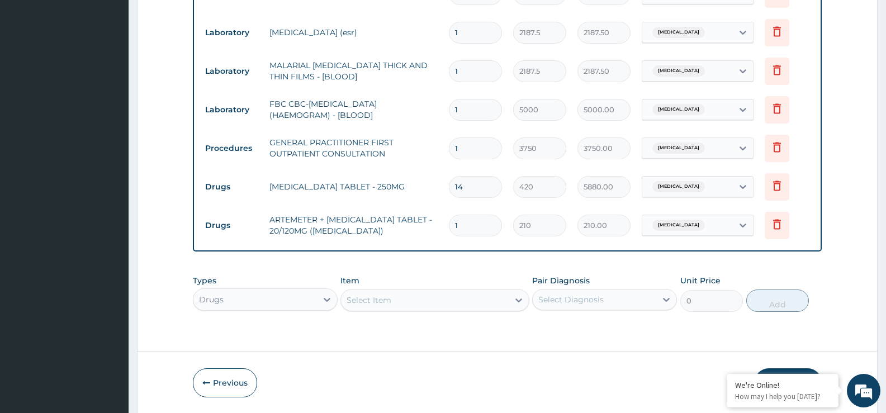
type input "12"
type input "2520.00"
type input "12"
click at [458, 301] on div "Types Drugs Item Select Item Pair Diagnosis Select Diagnosis Unit Price 0 Add" at bounding box center [507, 293] width 629 height 48
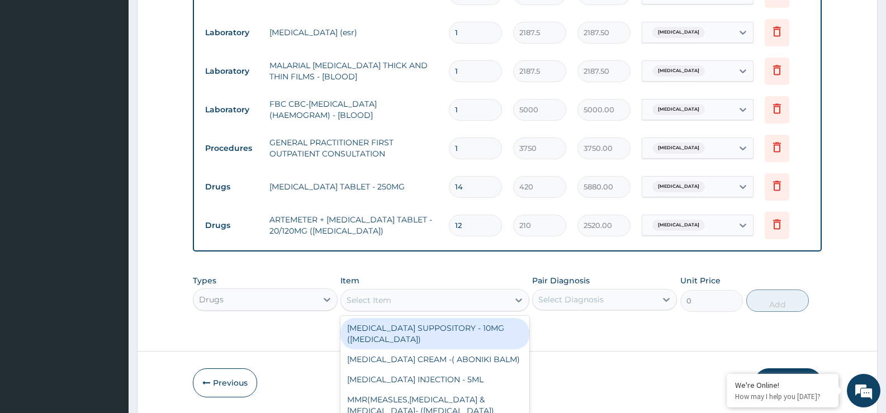
scroll to position [32, 0]
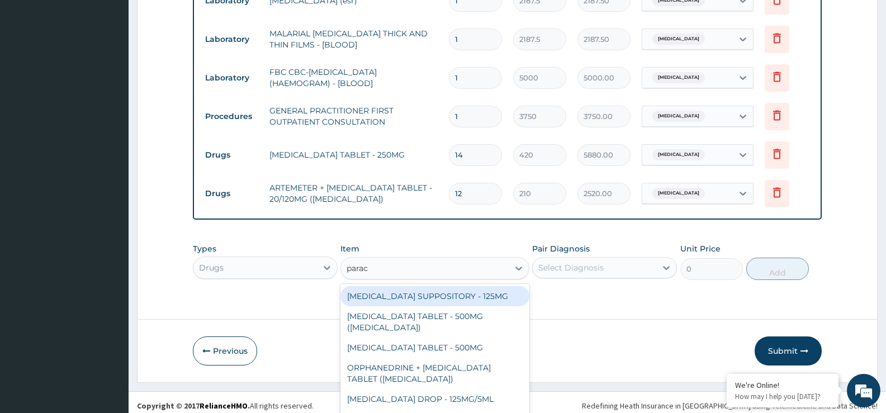
type input "parace"
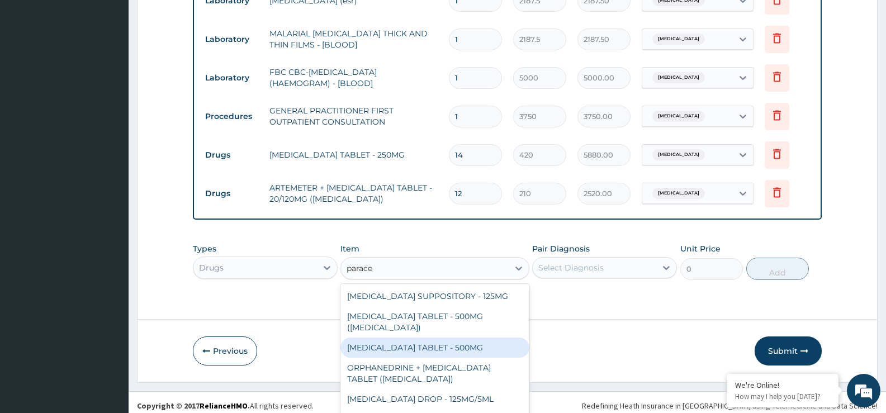
click at [428, 352] on div "PARACETAMOL TABLET - 500MG" at bounding box center [434, 348] width 188 height 20
type input "33.599999999999994"
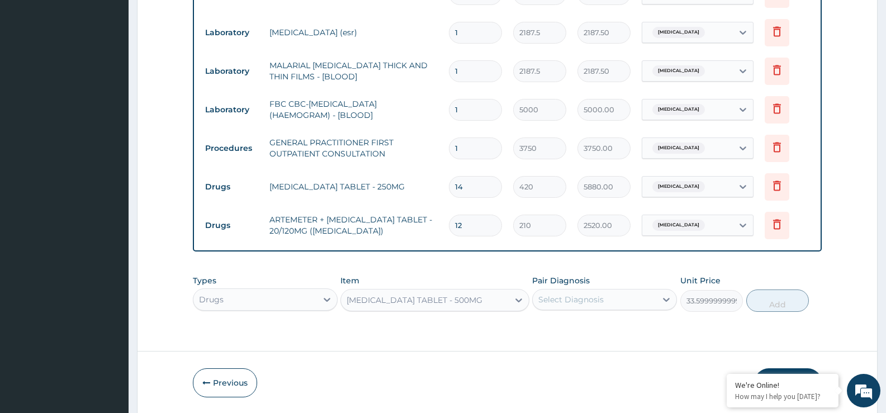
scroll to position [0, 0]
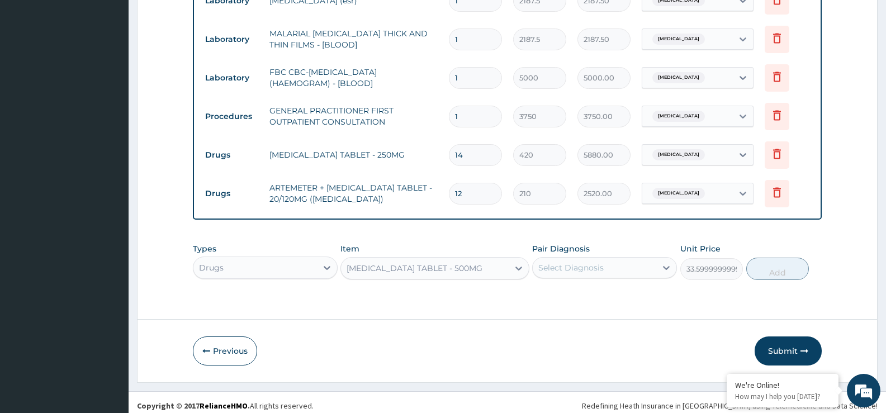
click at [600, 266] on div "Select Diagnosis" at bounding box center [604, 267] width 145 height 21
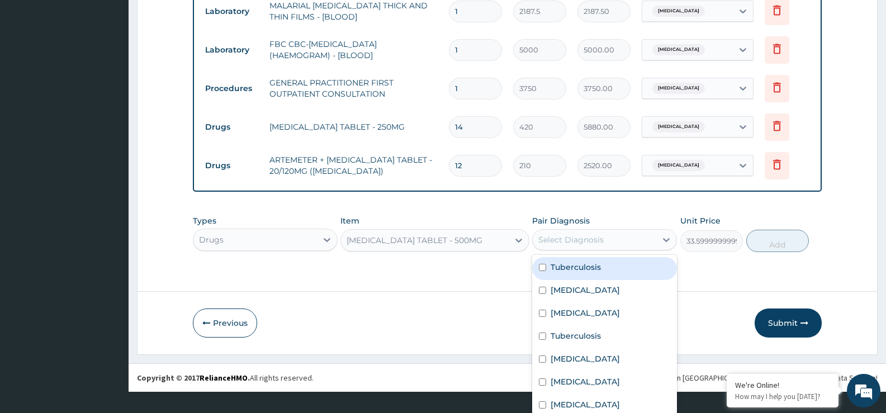
scroll to position [28, 0]
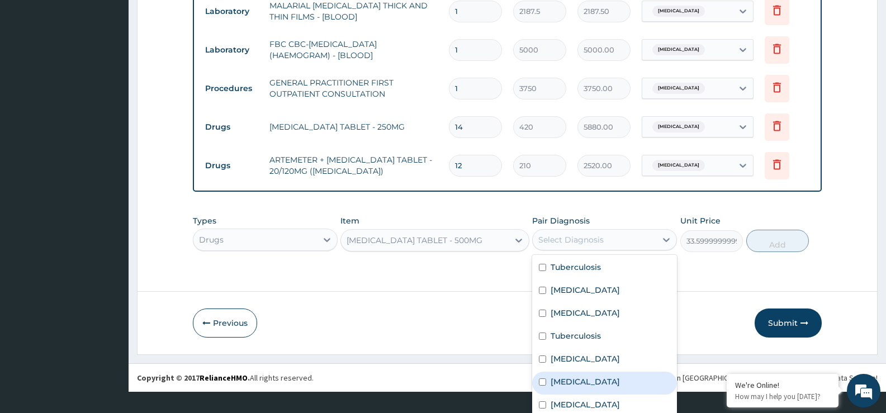
click at [606, 374] on div "Malaria" at bounding box center [604, 383] width 145 height 23
checkbox input "true"
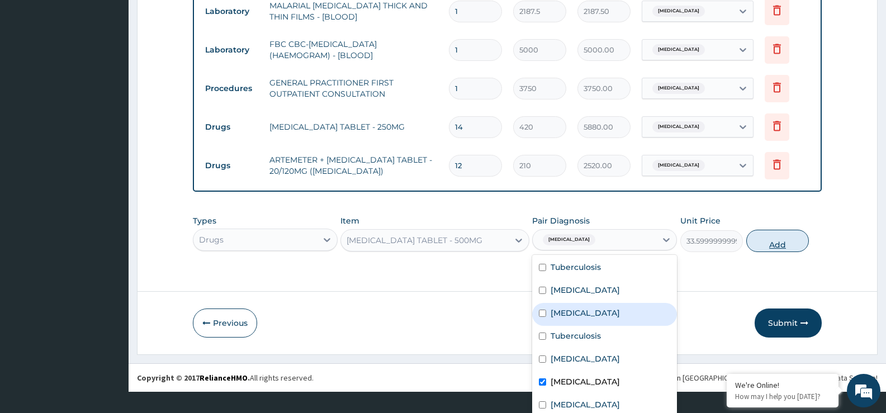
scroll to position [587, 0]
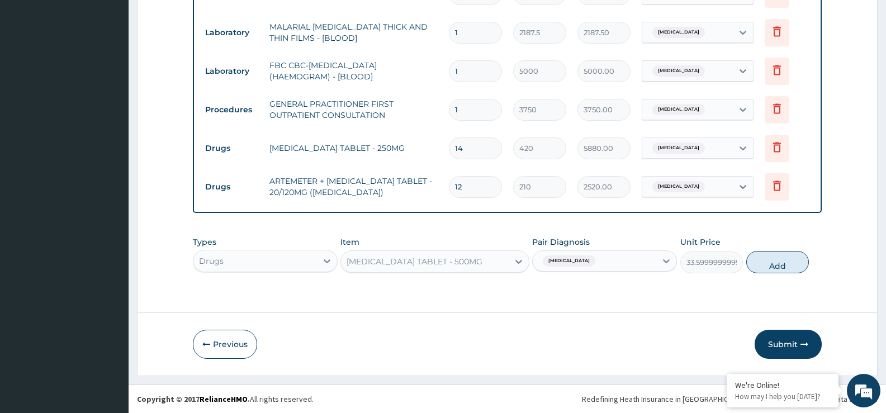
drag, startPoint x: 781, startPoint y: 241, endPoint x: 765, endPoint y: 247, distance: 17.1
click at [781, 243] on div "Types Drugs Item PARACETAMOL TABLET - 500MG Pair Diagnosis Malaria Unit Price 3…" at bounding box center [507, 255] width 629 height 48
click at [759, 256] on button "Add" at bounding box center [777, 262] width 63 height 22
type input "0"
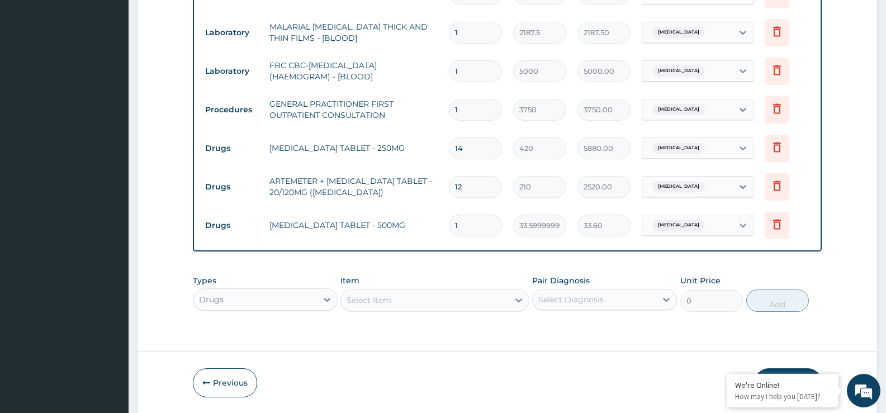
type input "0.00"
type input "5"
type input "168.00"
type input "5"
click at [475, 302] on div "Select Item" at bounding box center [434, 300] width 188 height 22
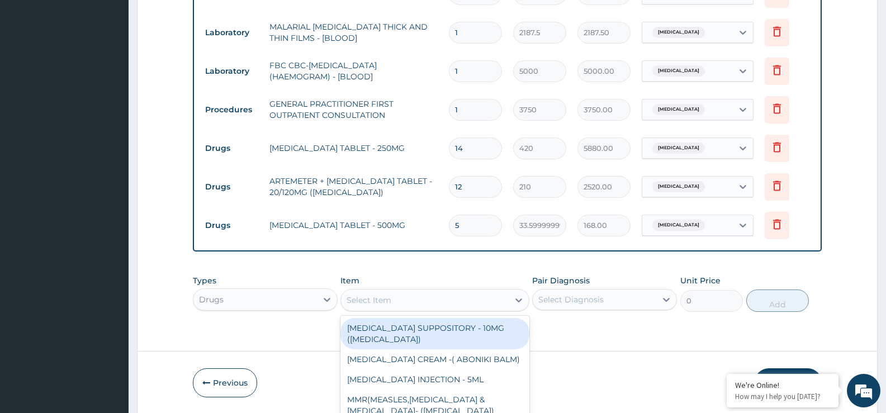
scroll to position [32, 0]
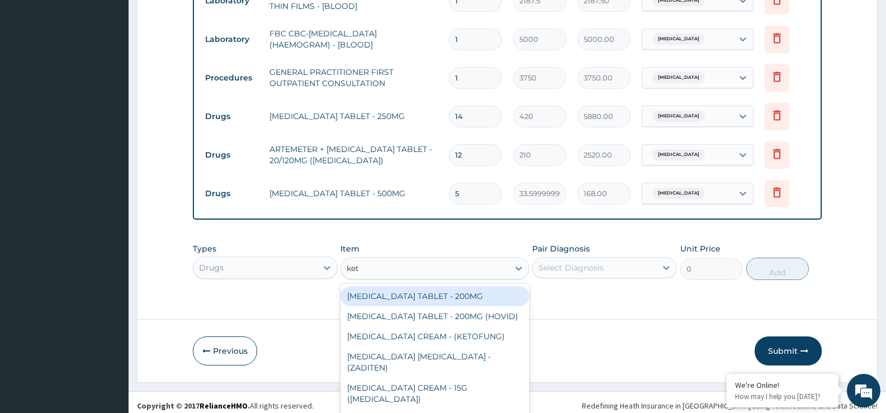
type input "keto"
click at [412, 301] on div "KETOCONAZOLE TABLET - 200MG" at bounding box center [434, 296] width 188 height 20
type input "81.19999999999999"
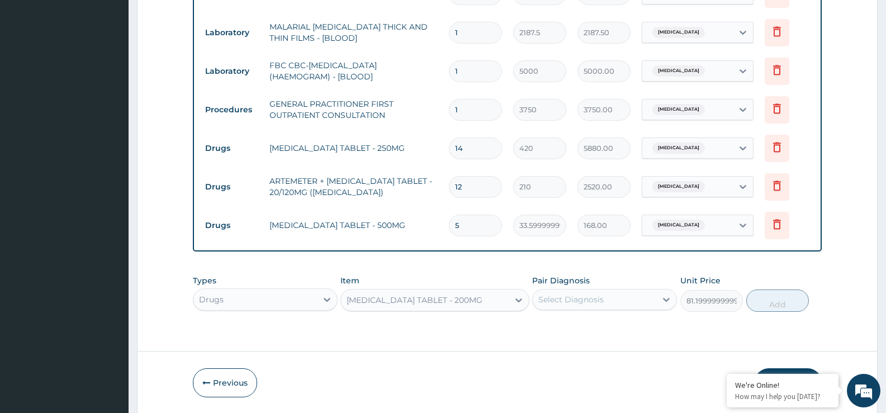
scroll to position [619, 0]
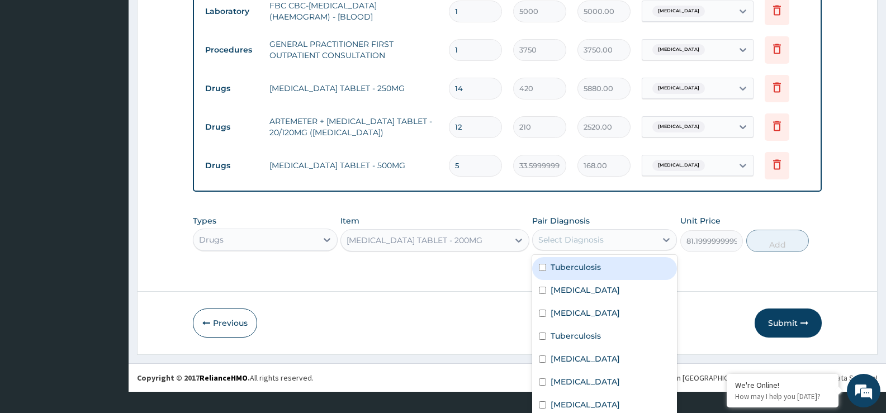
click at [619, 250] on div "option Malaria, selected. option Tuberculosis focused, 1 of 7. 7 results availa…" at bounding box center [604, 239] width 145 height 21
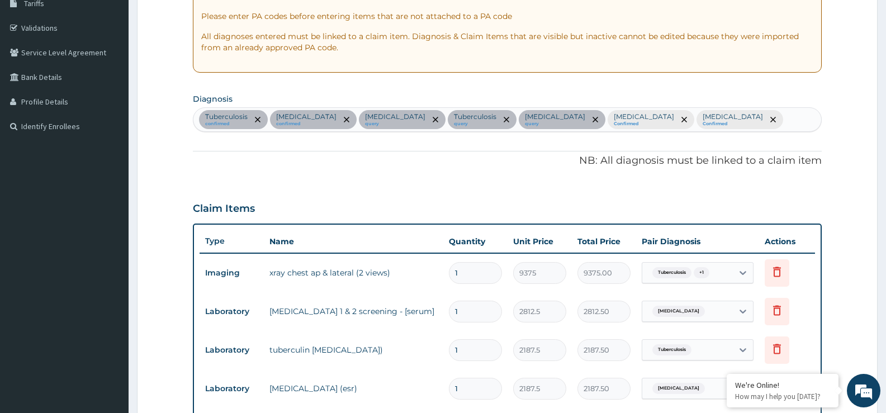
scroll to position [172, 0]
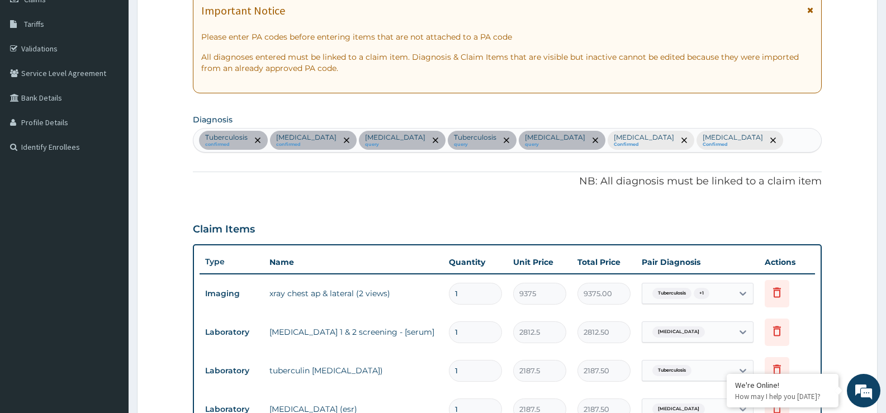
click at [771, 144] on div "Tuberculosis confirmed Chest pain confirmed Immunosuppression query Tuberculosi…" at bounding box center [507, 140] width 628 height 23
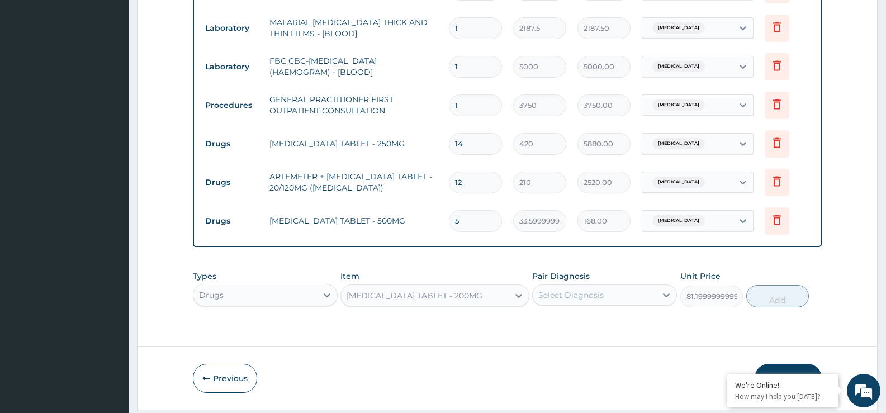
scroll to position [619, 0]
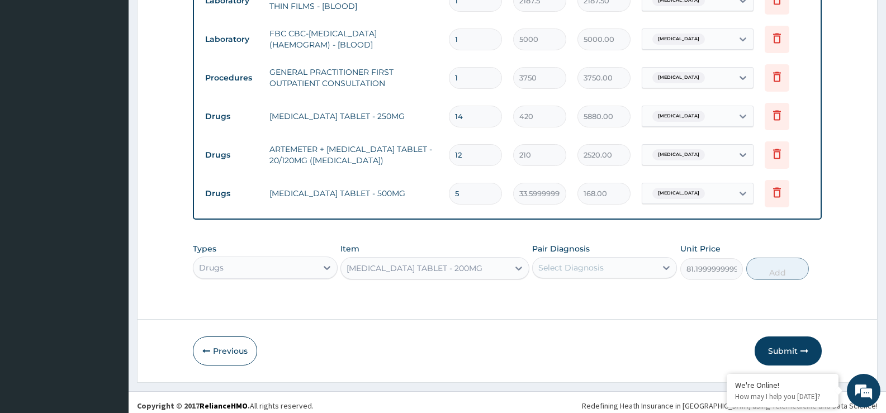
click at [608, 267] on div "Select Diagnosis" at bounding box center [604, 267] width 145 height 21
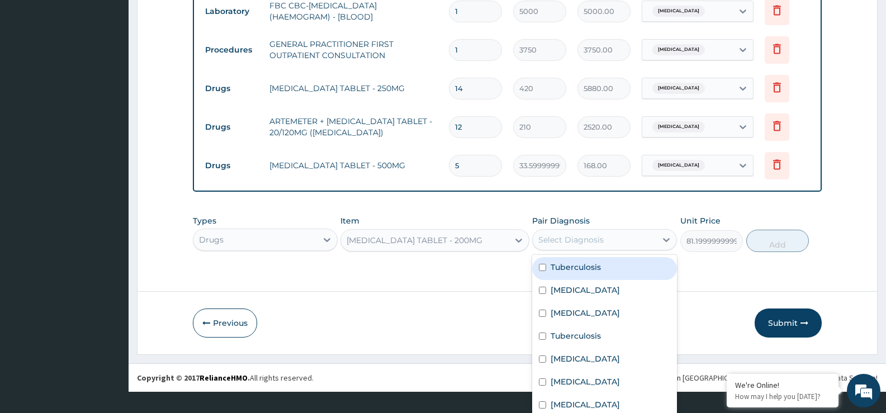
scroll to position [625, 0]
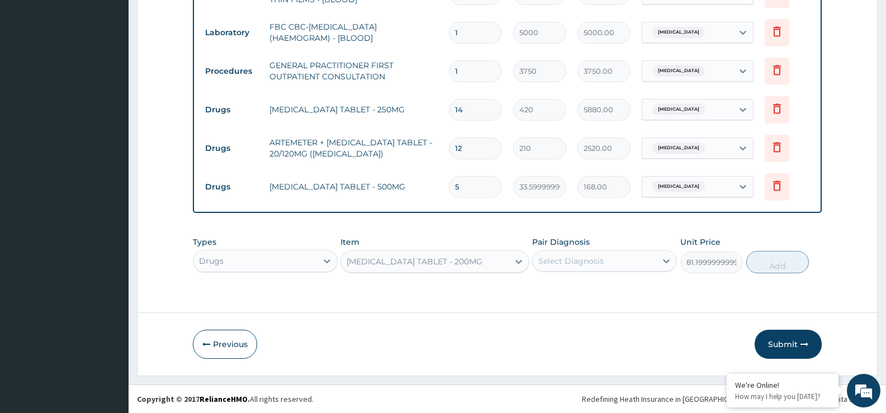
scroll to position [28, 0]
click at [635, 258] on div "Select Diagnosis" at bounding box center [604, 260] width 145 height 21
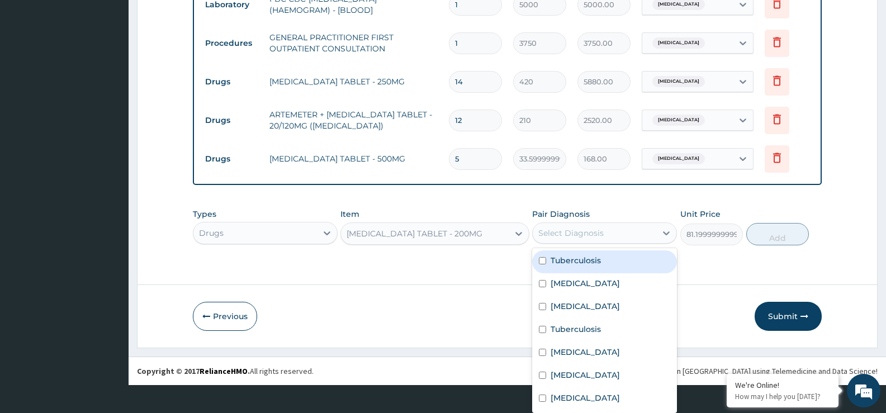
scroll to position [0, 0]
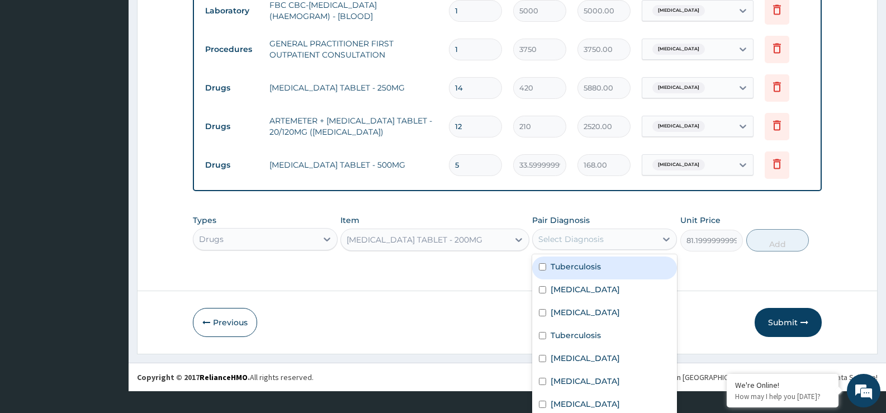
click at [595, 250] on div "option Malaria, selected. option Tuberculosis focused, 1 of 7. 7 results availa…" at bounding box center [604, 239] width 145 height 21
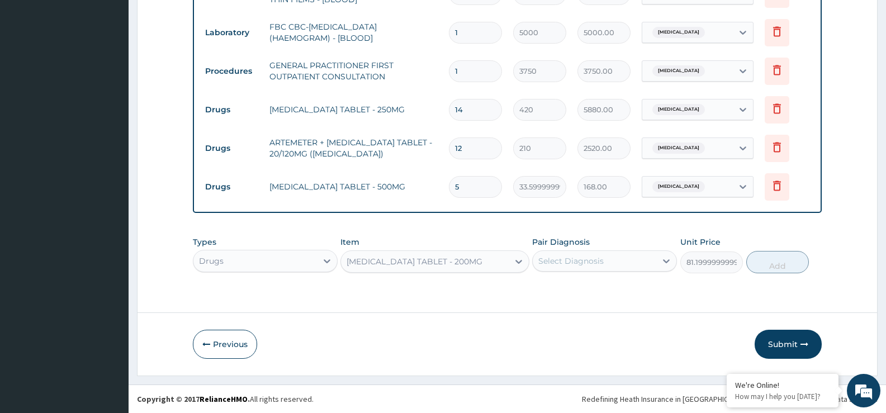
scroll to position [28, 0]
click at [623, 255] on div "Select Diagnosis" at bounding box center [604, 260] width 145 height 21
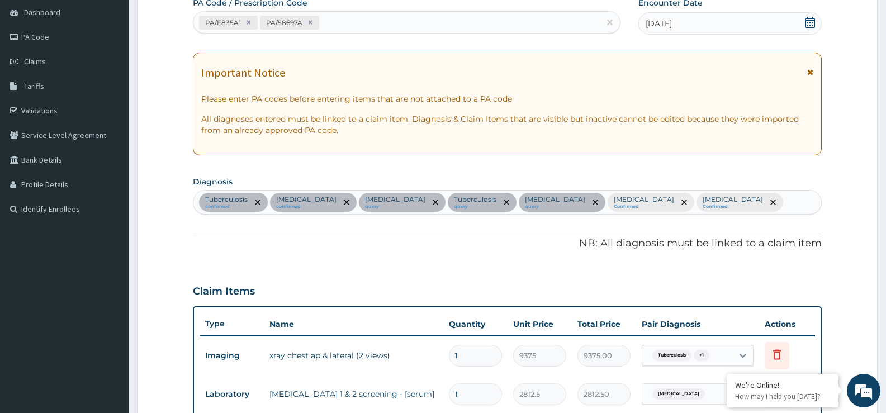
scroll to position [66, 0]
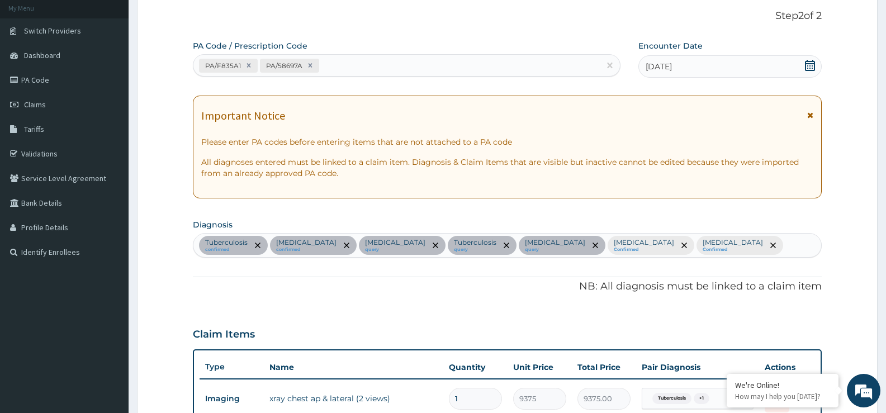
click at [731, 245] on div "Tuberculosis confirmed Chest pain confirmed Immunosuppression query Tuberculosi…" at bounding box center [507, 245] width 628 height 23
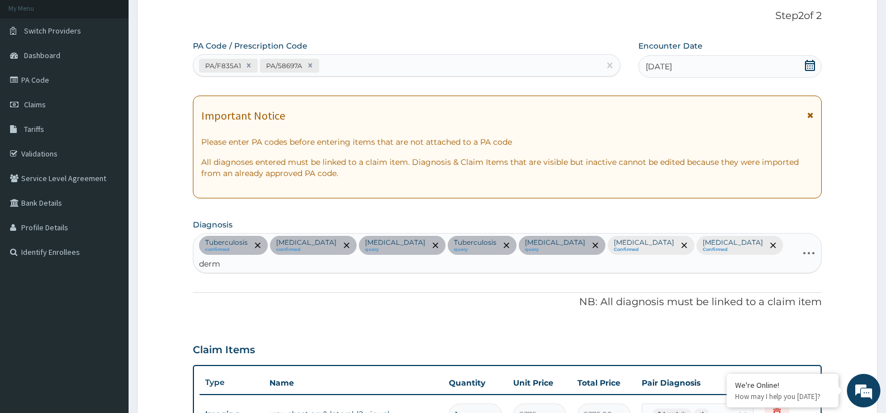
type input "derma"
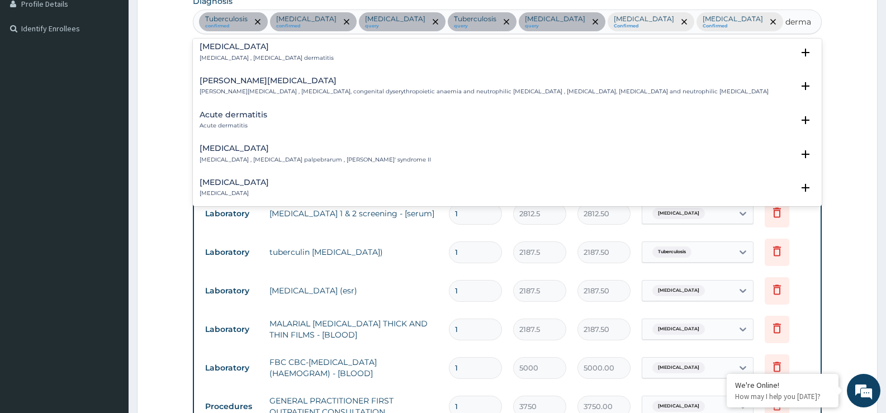
scroll to position [1006, 0]
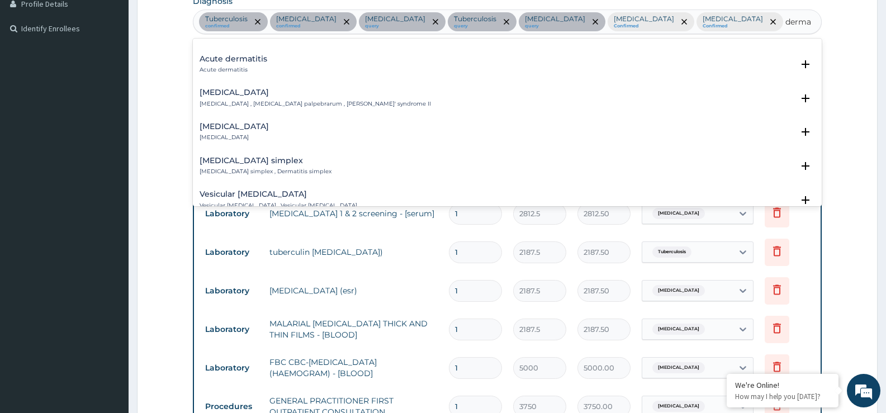
click at [344, 52] on div "Acute dermatitis Acute dermatitis Select Status Query Query covers suspected (?…" at bounding box center [507, 67] width 629 height 34
click at [336, 55] on div "Acute dermatitis Acute dermatitis" at bounding box center [506, 65] width 615 height 20
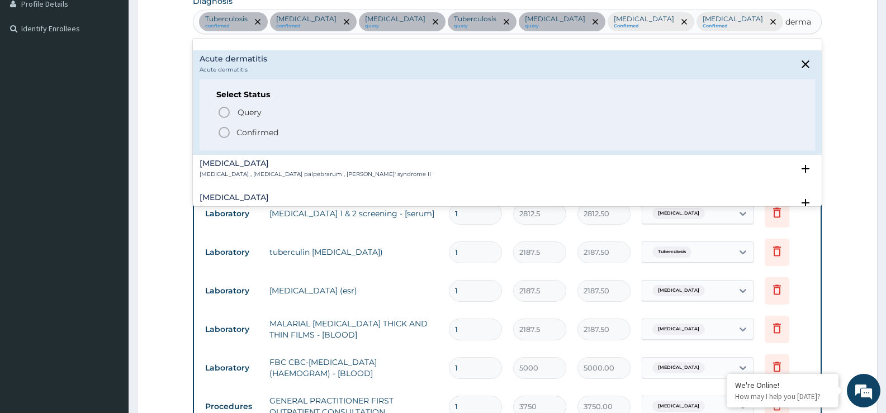
click at [281, 127] on span "Confirmed" at bounding box center [507, 132] width 581 height 13
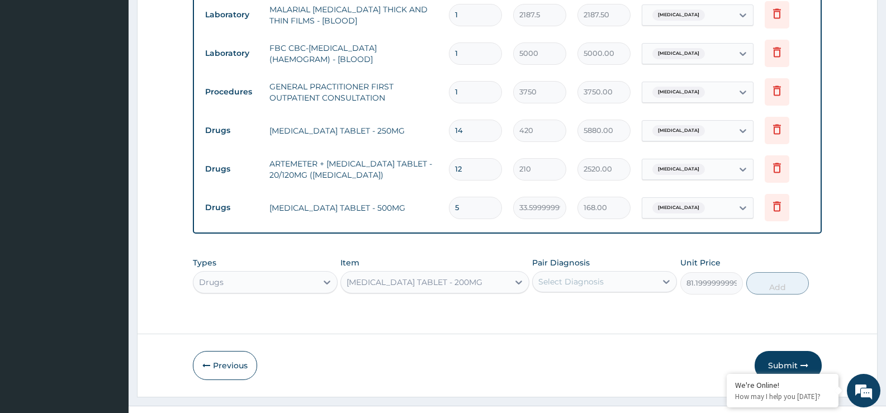
scroll to position [31, 0]
click at [607, 271] on div "Select Diagnosis" at bounding box center [604, 281] width 145 height 21
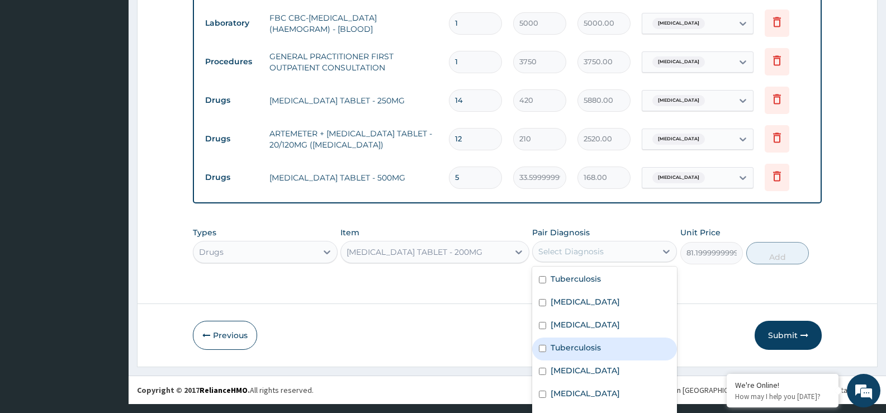
scroll to position [20, 0]
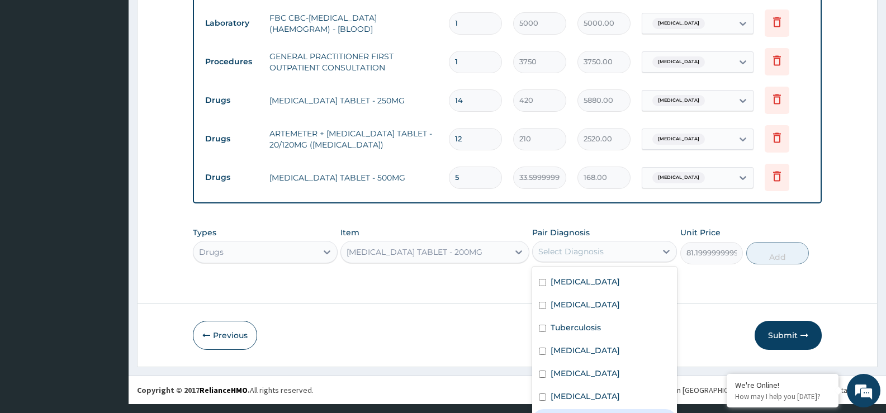
drag, startPoint x: 595, startPoint y: 391, endPoint x: 631, endPoint y: 334, distance: 67.9
click at [597, 386] on div "Tuberculosis Chest pain Immunosuppression Tuberculosis Electrolyte imbalance Ma…" at bounding box center [604, 351] width 145 height 168
click at [583, 412] on label "Acute dermatitis" at bounding box center [584, 419] width 68 height 11
checkbox input "true"
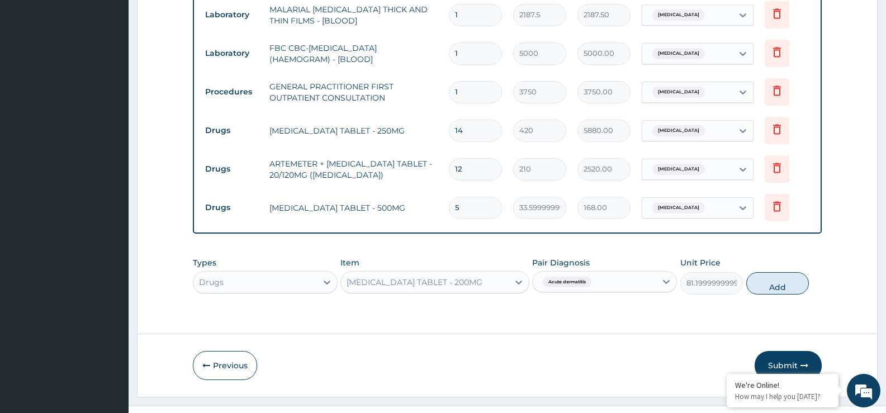
scroll to position [0, 0]
click at [759, 251] on div "Types Drugs Item KETOCONAZOLE TABLET - 200MG Pair Diagnosis Acute dermatitis Un…" at bounding box center [507, 275] width 629 height 48
click at [777, 272] on button "Add" at bounding box center [777, 283] width 63 height 22
type input "0"
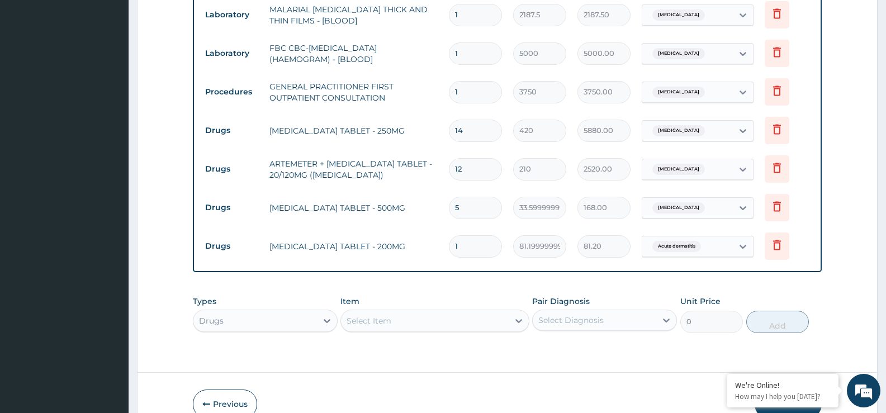
type input "0.00"
type input "7"
type input "568.40"
type input "7"
click at [455, 299] on div "Types Drugs Item Select Item Pair Diagnosis Select Diagnosis Unit Price 0 Add" at bounding box center [507, 314] width 629 height 48
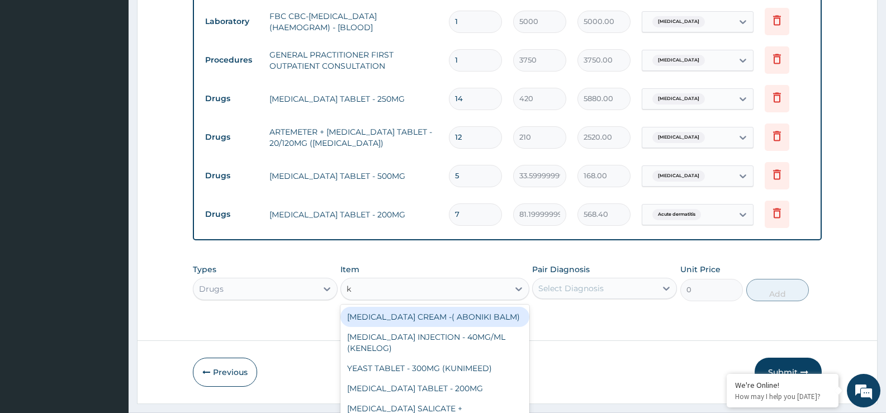
scroll to position [32, 0]
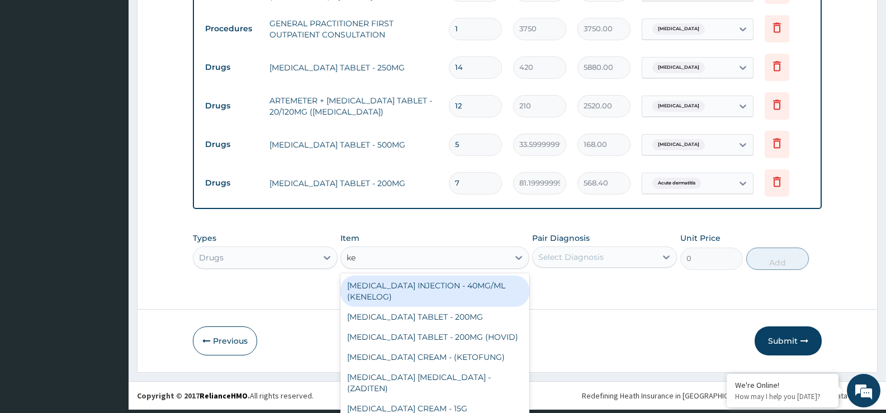
type input "ket"
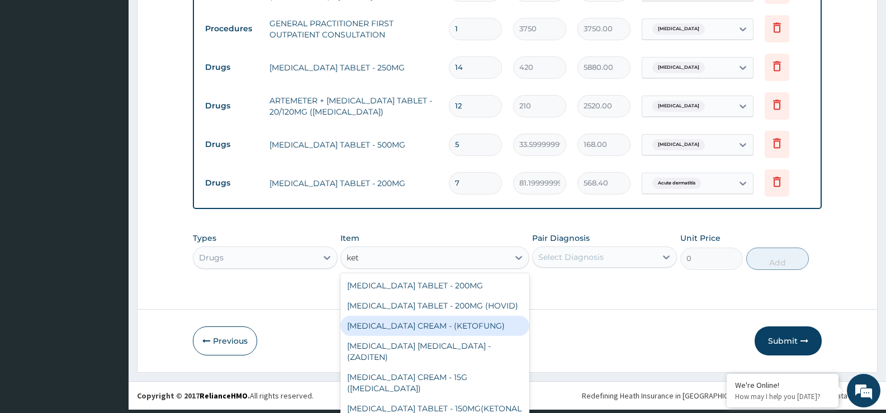
click at [473, 317] on div "KETOCONAZOLE CREAM - (KETOFUNG)" at bounding box center [434, 326] width 188 height 20
type input "1680"
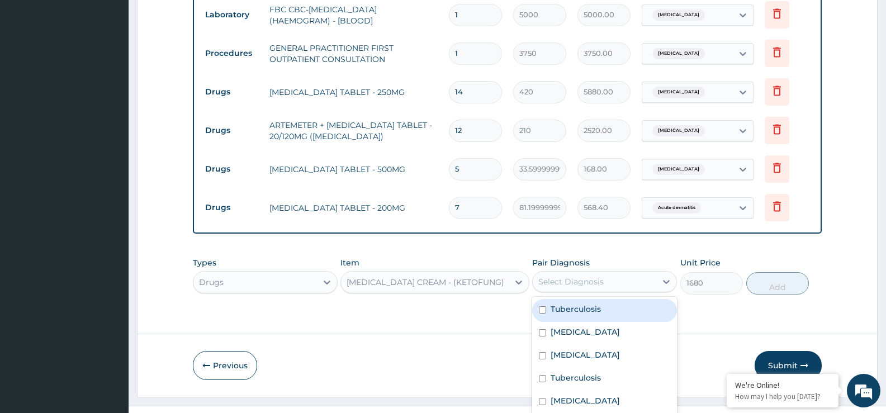
scroll to position [31, 0]
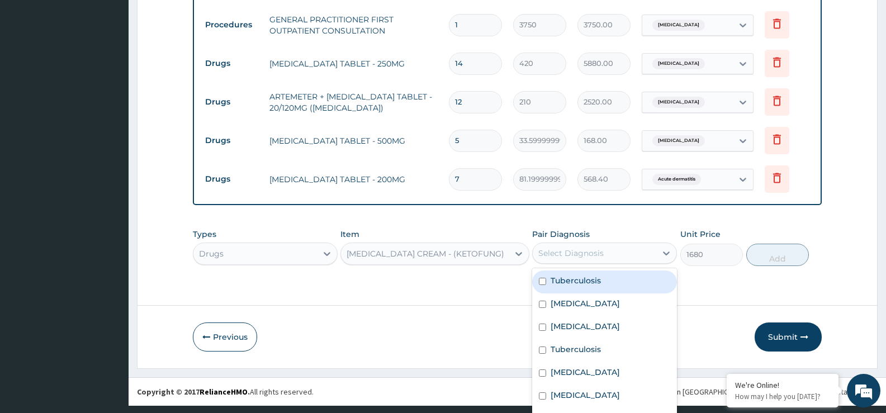
click at [617, 255] on div "option Acute dermatitis, selected. option Tuberculosis focused, 1 of 8. 8 resul…" at bounding box center [604, 253] width 145 height 21
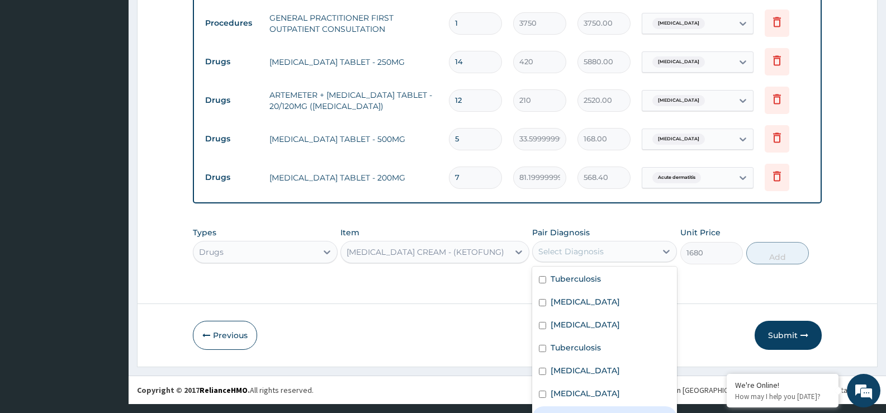
scroll to position [20, 0]
click at [609, 412] on label "Acute dermatitis" at bounding box center [584, 419] width 68 height 11
checkbox input "true"
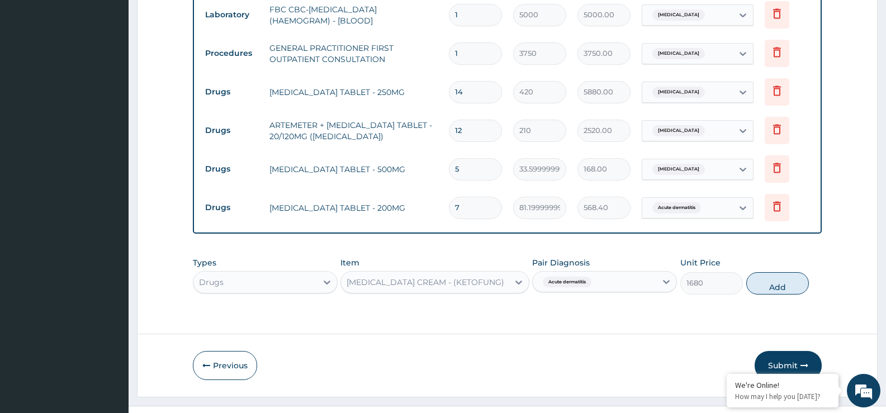
scroll to position [0, 0]
drag, startPoint x: 768, startPoint y: 228, endPoint x: 752, endPoint y: 242, distance: 21.4
click at [785, 351] on button "Submit" at bounding box center [787, 365] width 67 height 29
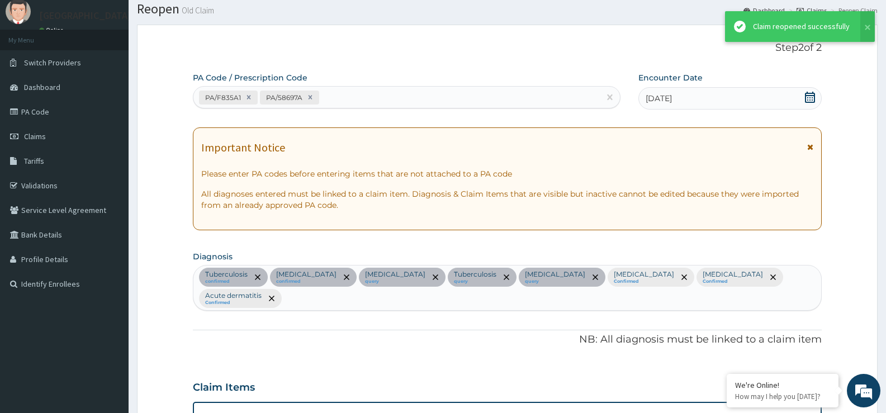
scroll to position [664, 0]
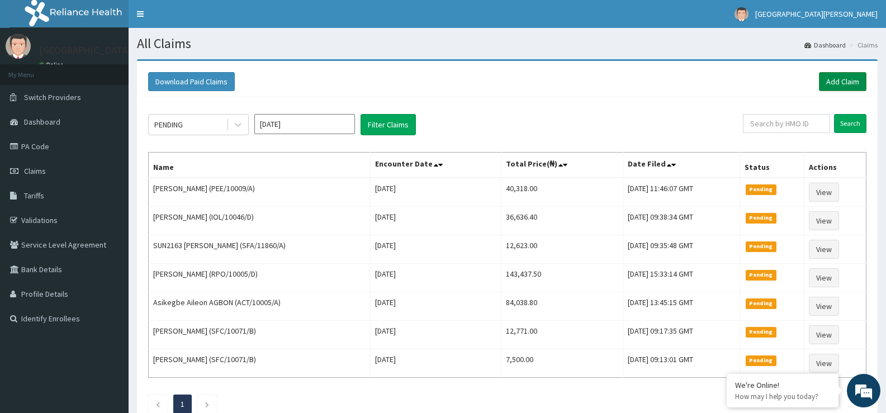
click at [838, 82] on link "Add Claim" at bounding box center [842, 81] width 47 height 19
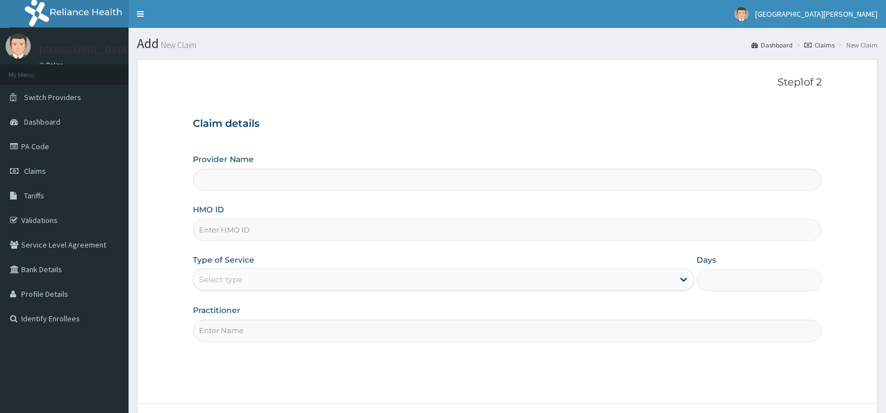
click at [296, 222] on input "HMO ID" at bounding box center [507, 230] width 629 height 22
paste input "IOL/10046/E"
type input "IOL/10046/E"
type input "ST. [PERSON_NAME][GEOGRAPHIC_DATA] -[GEOGRAPHIC_DATA]"
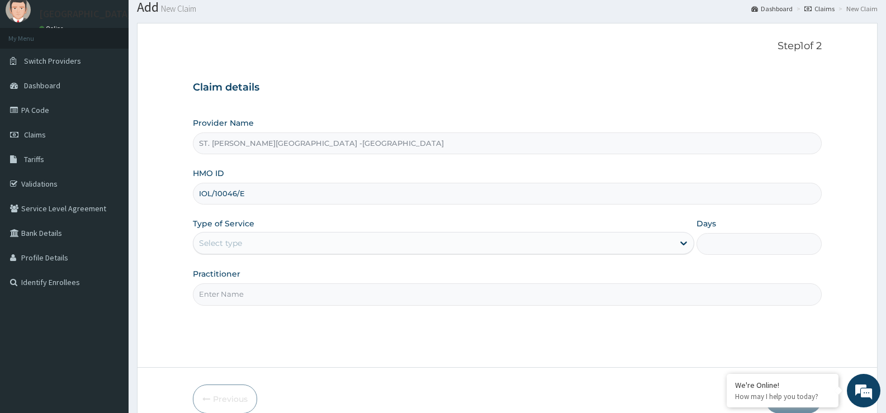
scroll to position [56, 0]
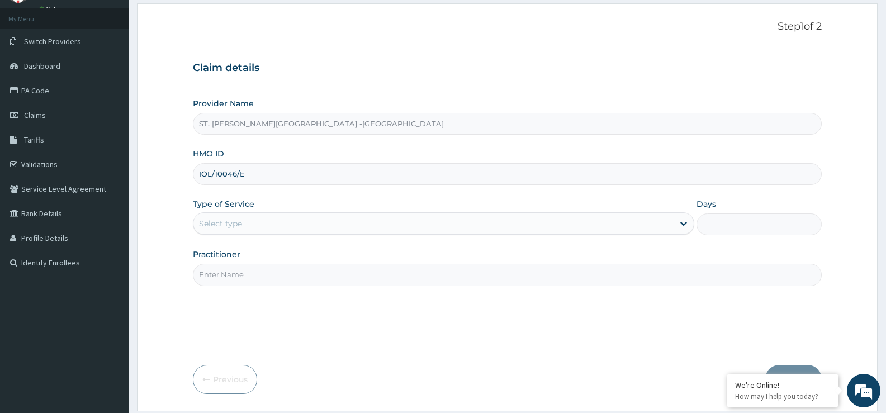
type input "IOL/10046/E"
click at [249, 225] on div "Select type" at bounding box center [432, 224] width 479 height 18
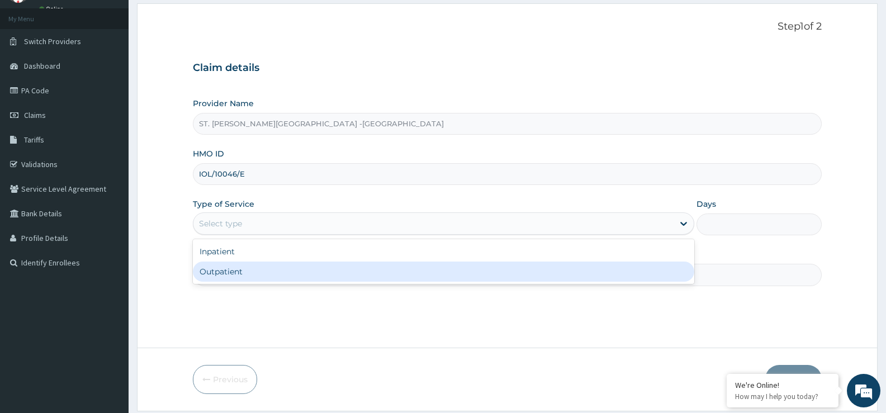
click at [267, 268] on div "Outpatient" at bounding box center [443, 272] width 501 height 20
type input "1"
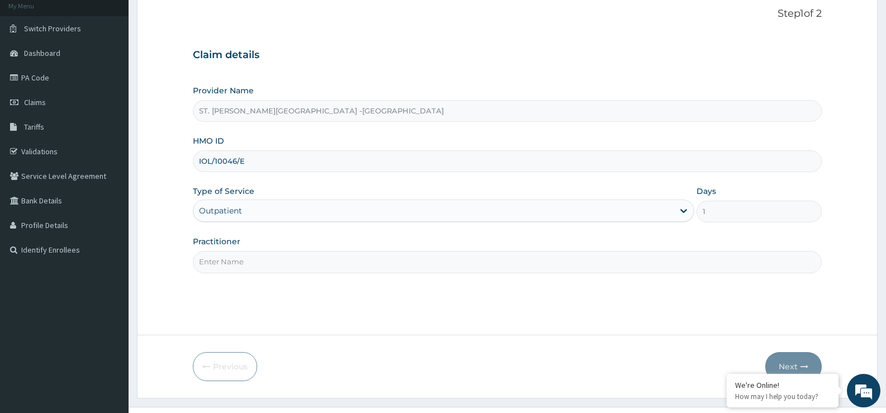
scroll to position [91, 0]
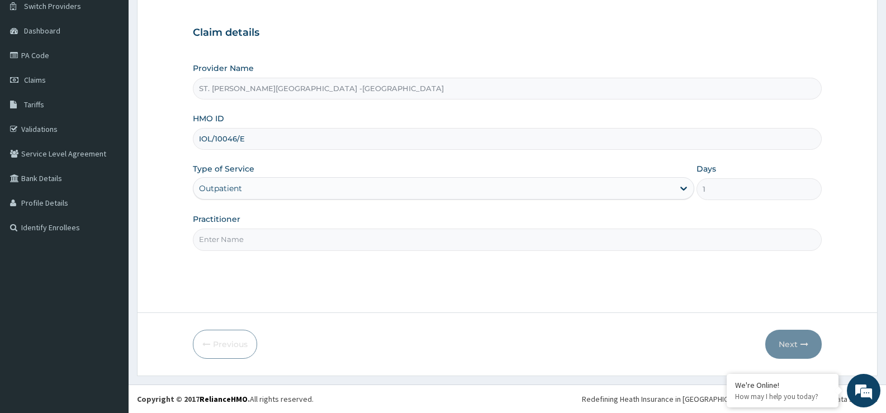
click at [327, 245] on input "Practitioner" at bounding box center [507, 240] width 629 height 22
type input "Luba"
click at [810, 344] on button "Next" at bounding box center [793, 344] width 56 height 29
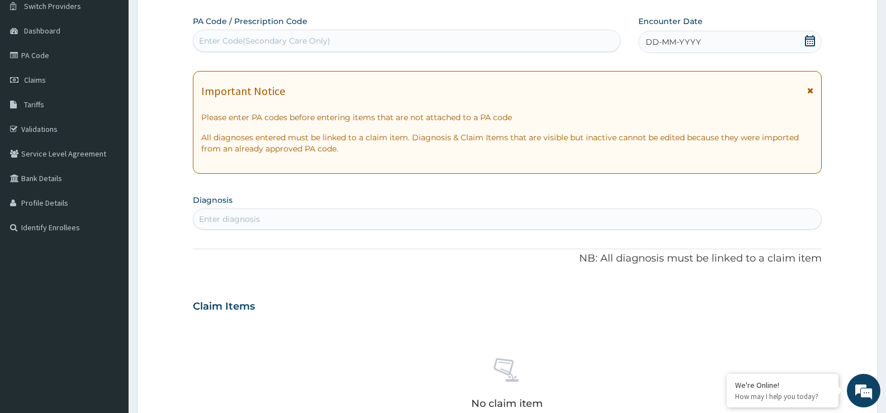
click at [356, 217] on div "Enter diagnosis" at bounding box center [507, 219] width 628 height 18
type input "mala"
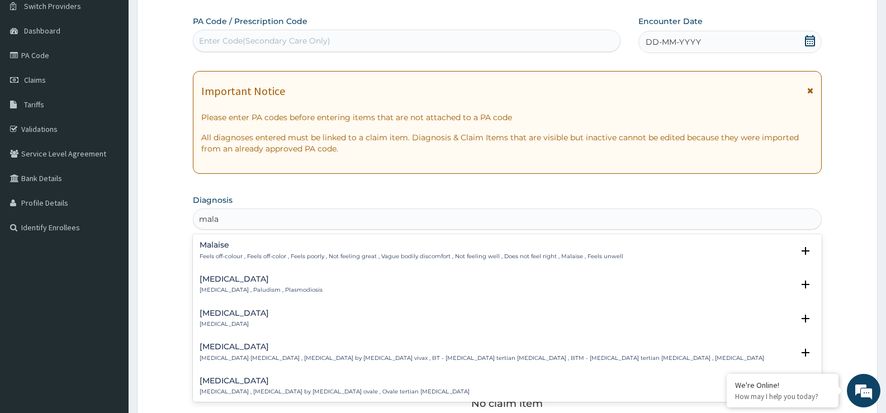
click at [255, 289] on p "Malaria , Paludism , Plasmodiosis" at bounding box center [260, 290] width 123 height 8
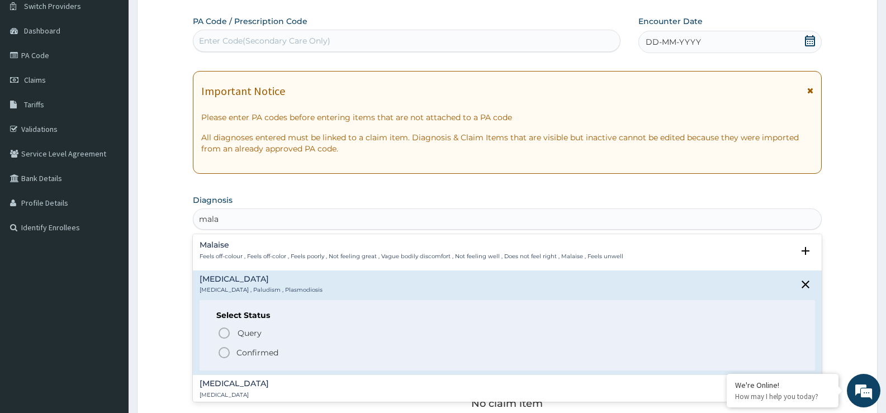
click at [249, 350] on p "Confirmed" at bounding box center [257, 352] width 42 height 11
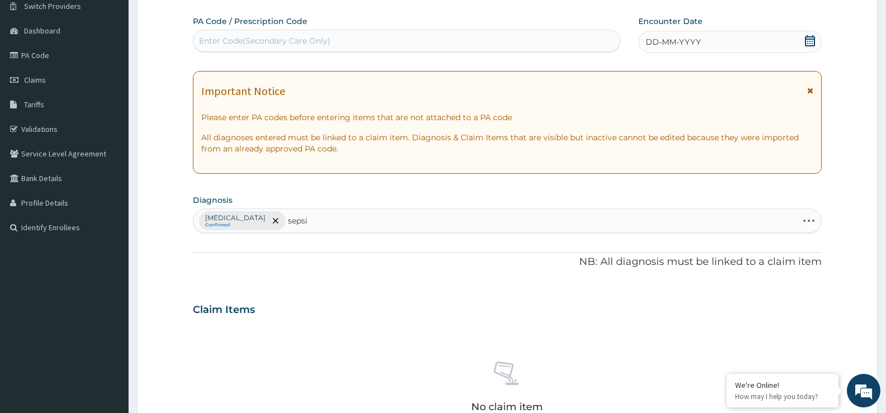
type input "sepsis"
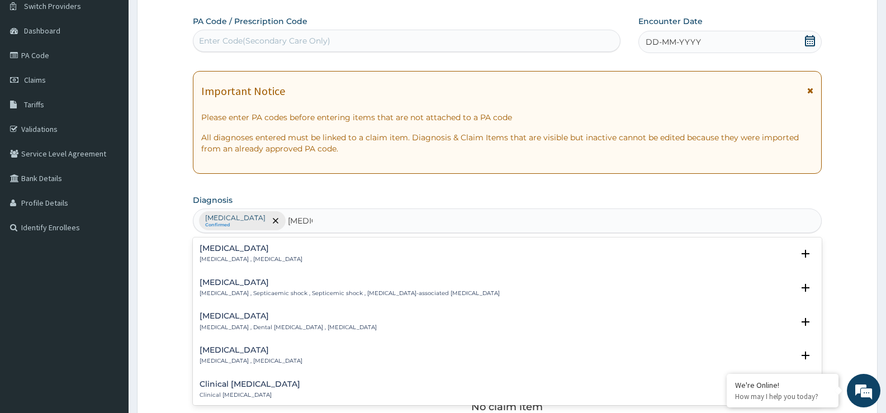
click at [255, 252] on h4 "Sepsis" at bounding box center [250, 248] width 103 height 8
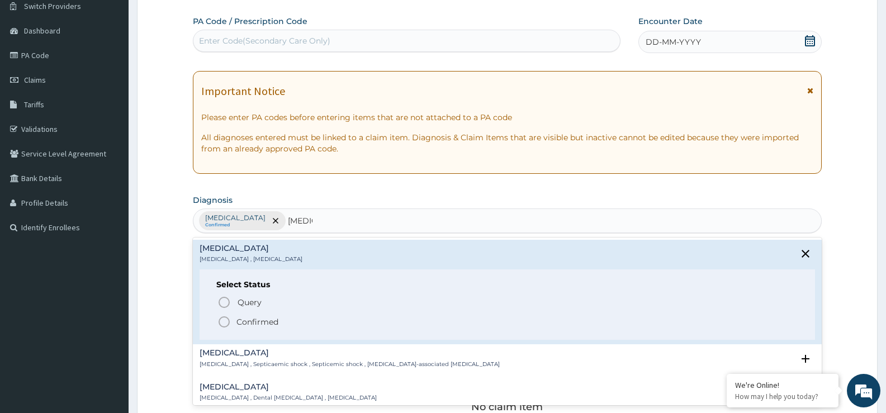
click at [261, 317] on p "Confirmed" at bounding box center [257, 321] width 42 height 11
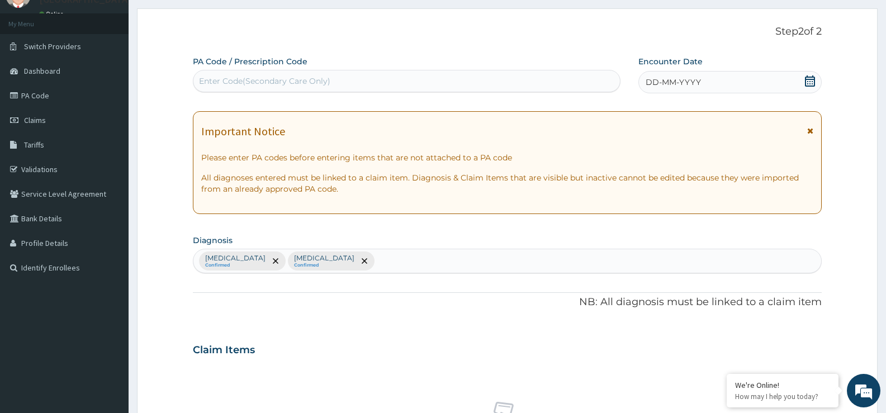
scroll to position [0, 0]
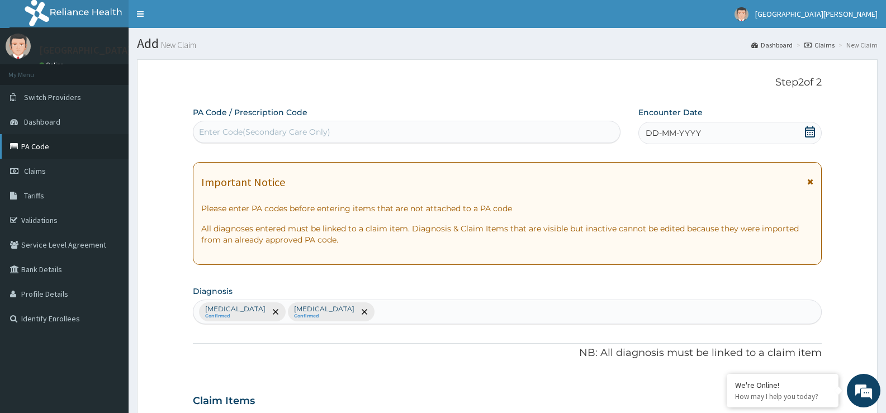
click at [69, 149] on link "PA Code" at bounding box center [64, 146] width 129 height 25
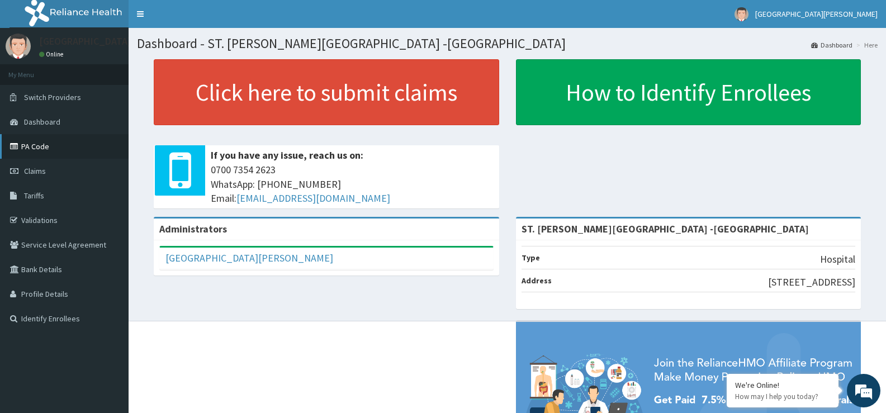
click at [60, 142] on link "PA Code" at bounding box center [64, 146] width 129 height 25
